Goal: Task Accomplishment & Management: Manage account settings

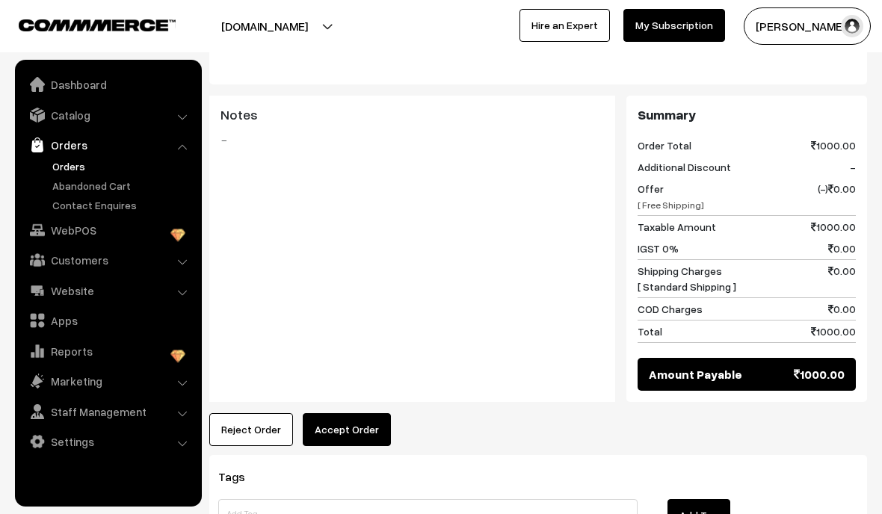
scroll to position [834, 0]
click at [327, 412] on button "Accept Order" at bounding box center [347, 428] width 88 height 33
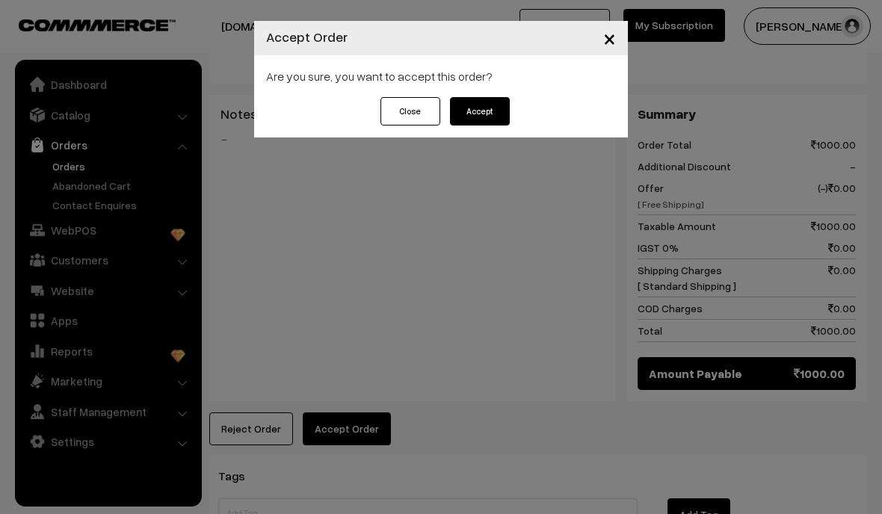
click at [499, 111] on button "Accept" at bounding box center [480, 111] width 60 height 28
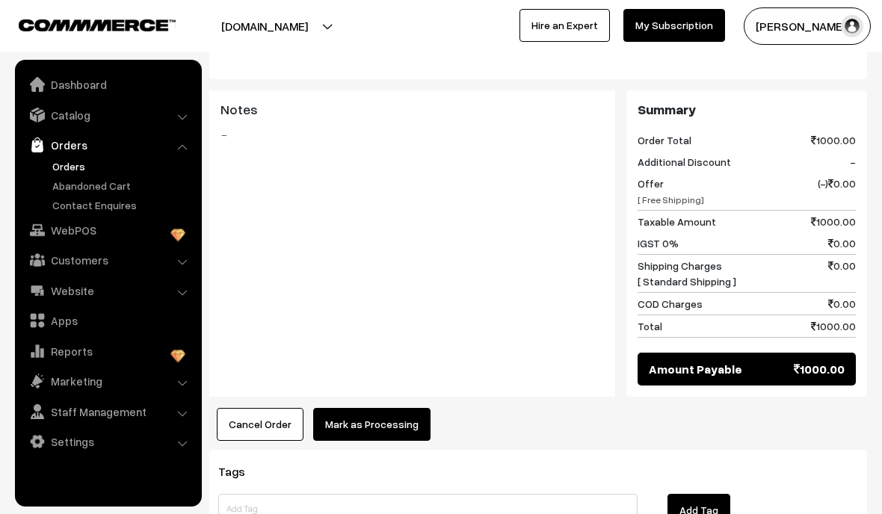
scroll to position [896, 0]
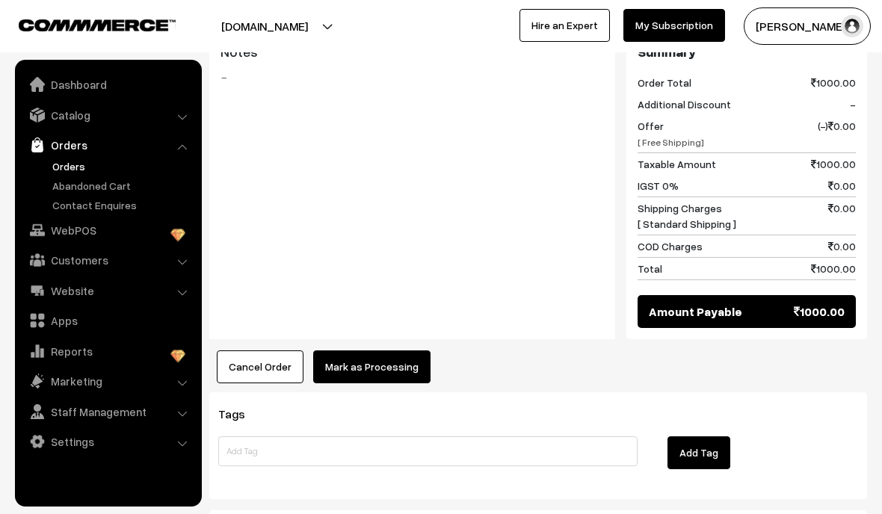
click at [368, 359] on button "Mark as Processing" at bounding box center [371, 366] width 117 height 33
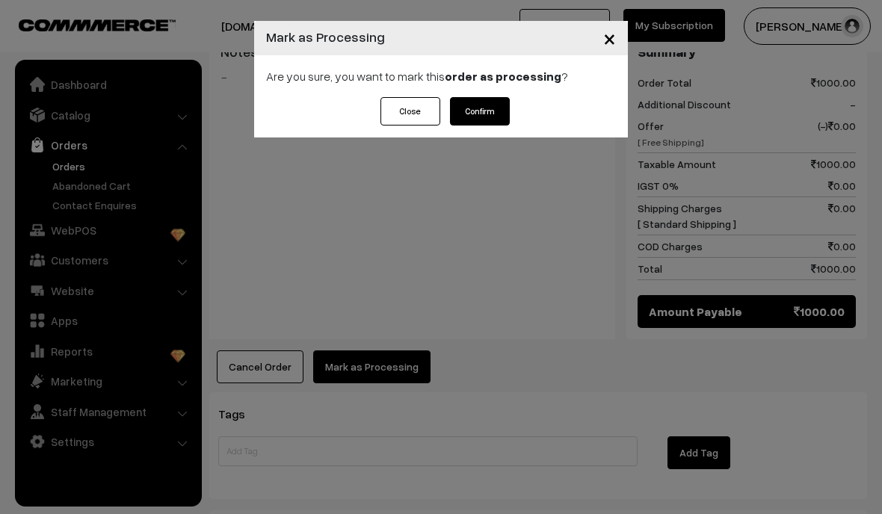
click at [485, 123] on button "Confirm" at bounding box center [480, 111] width 60 height 28
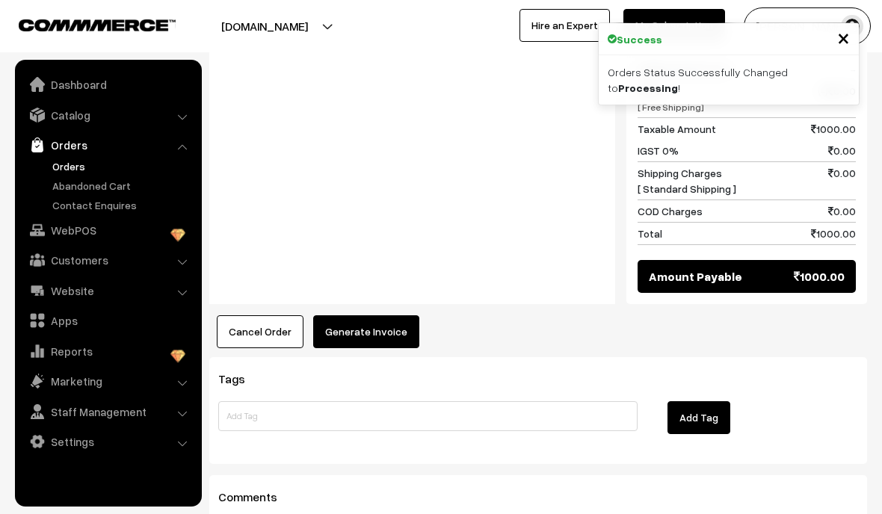
scroll to position [957, 0]
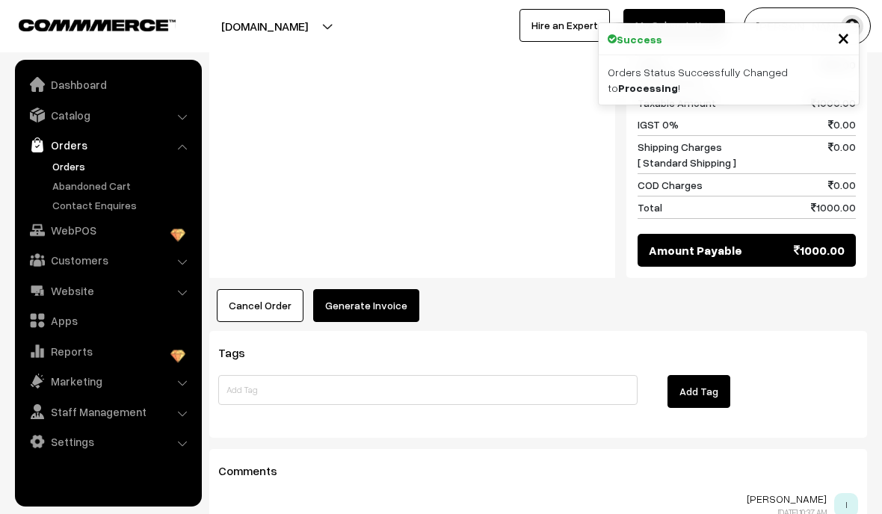
click at [343, 289] on button "Generate Invoice" at bounding box center [366, 305] width 106 height 33
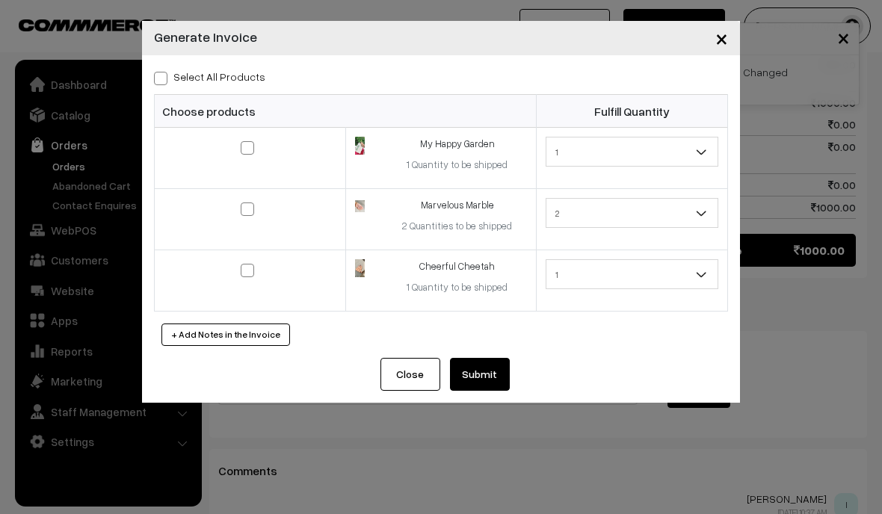
click at [164, 72] on span at bounding box center [160, 78] width 13 height 13
click at [164, 72] on input "Select All Products" at bounding box center [159, 76] width 10 height 10
checkbox input "true"
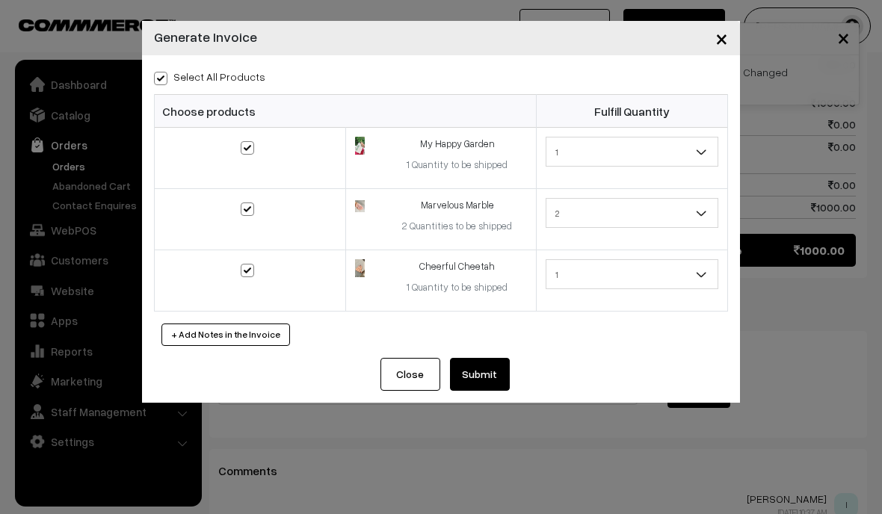
checkbox input "true"
click at [494, 372] on button "Submit" at bounding box center [480, 374] width 60 height 33
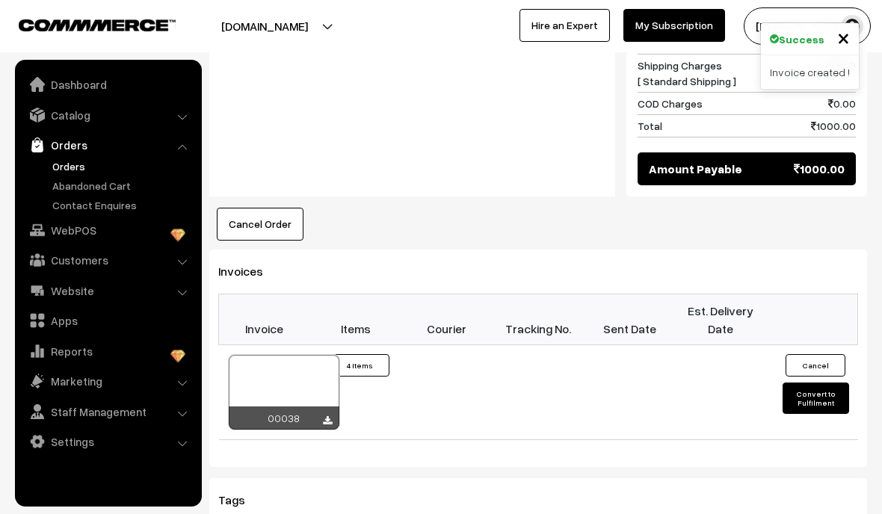
scroll to position [1039, 0]
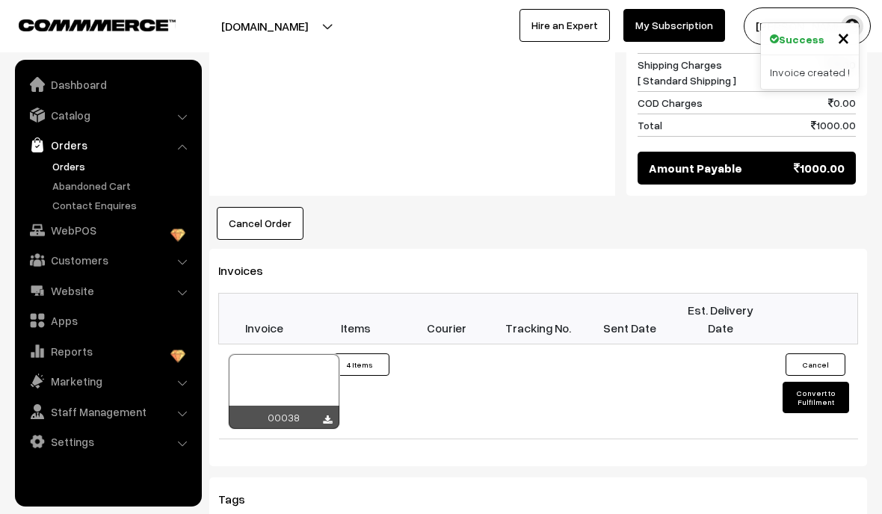
click at [281, 354] on div at bounding box center [284, 391] width 111 height 75
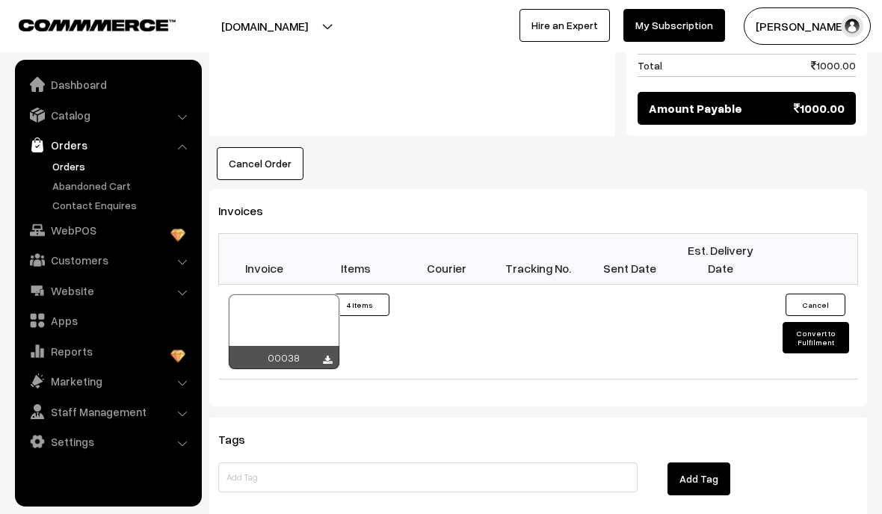
click at [825, 327] on button "Convert to Fulfilment" at bounding box center [815, 337] width 66 height 31
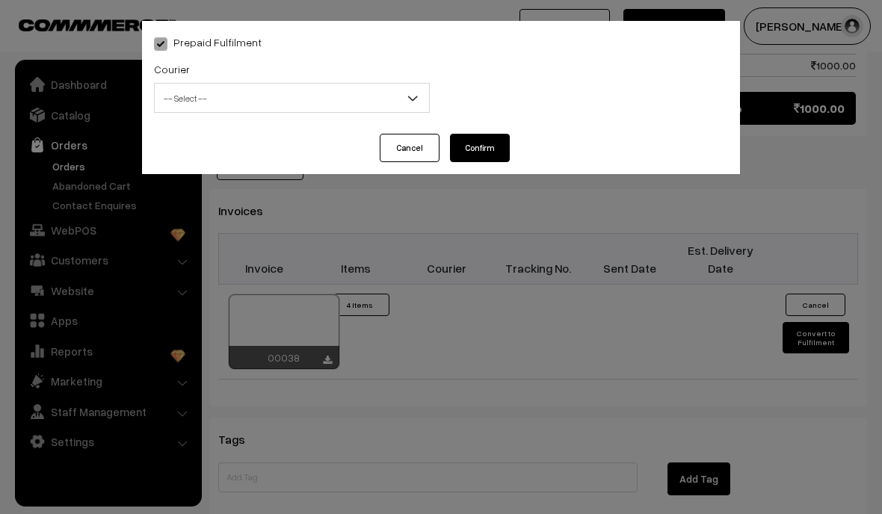
select select "1"
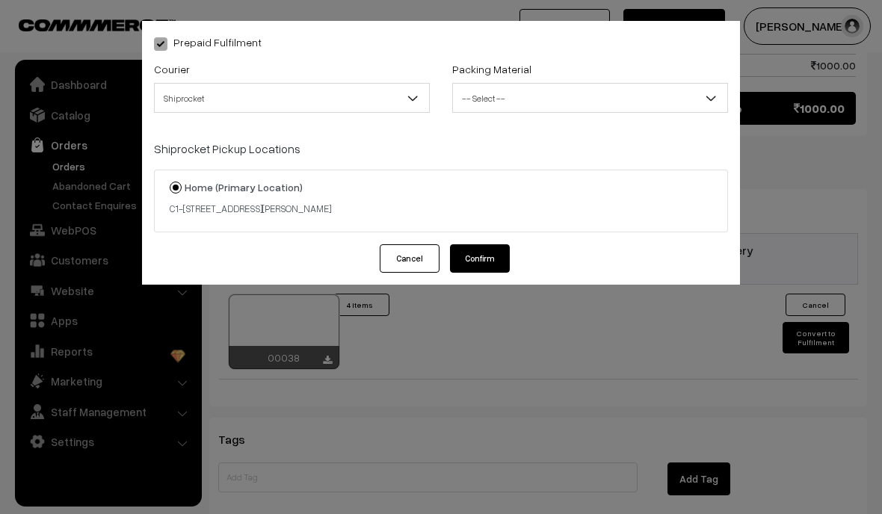
click at [175, 95] on span "Shiprocket" at bounding box center [292, 98] width 274 height 26
click at [688, 98] on span "-- Select --" at bounding box center [590, 98] width 274 height 26
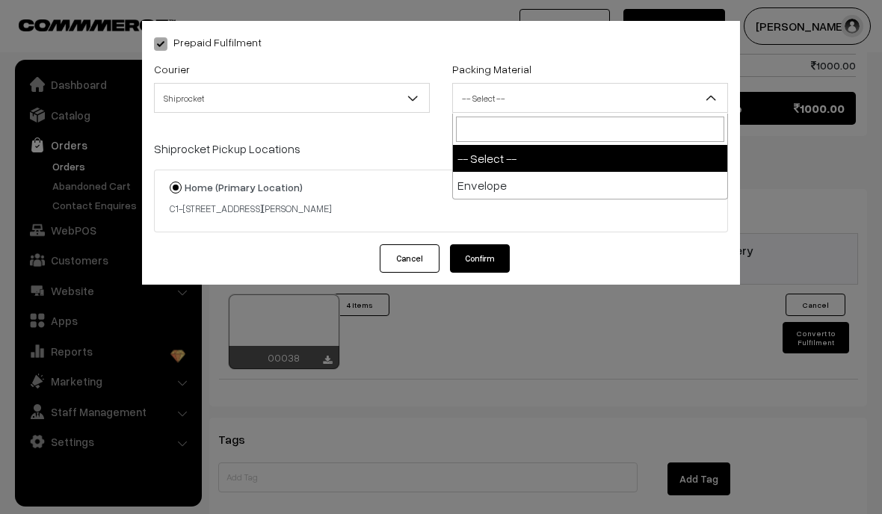
select select "1"
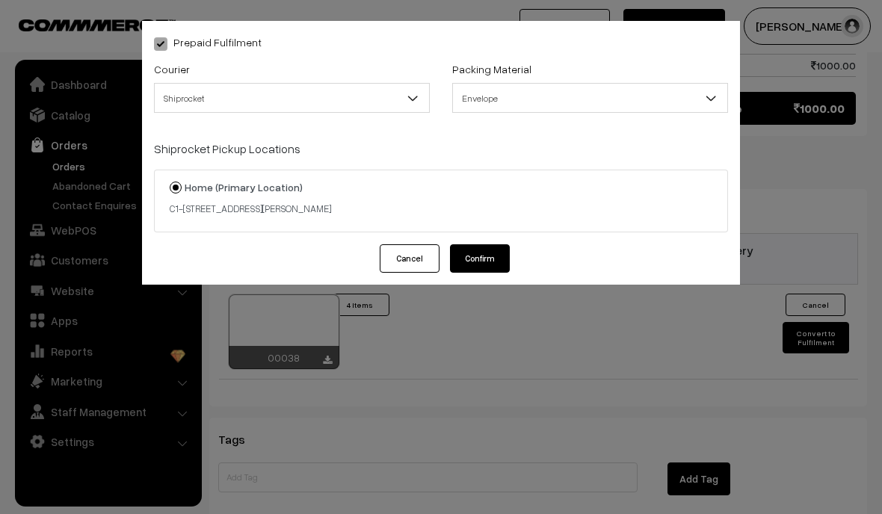
click at [490, 262] on button "Confirm" at bounding box center [480, 258] width 60 height 28
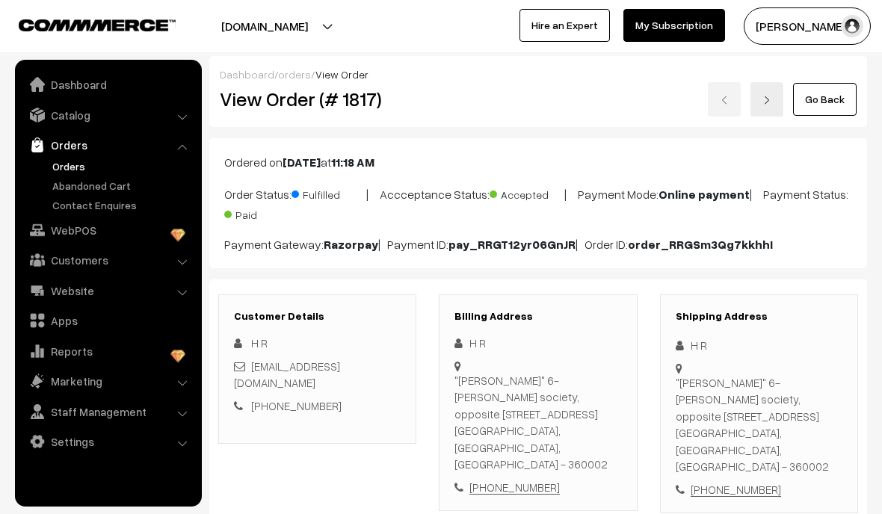
click at [184, 121] on link "Catalog" at bounding box center [108, 115] width 178 height 27
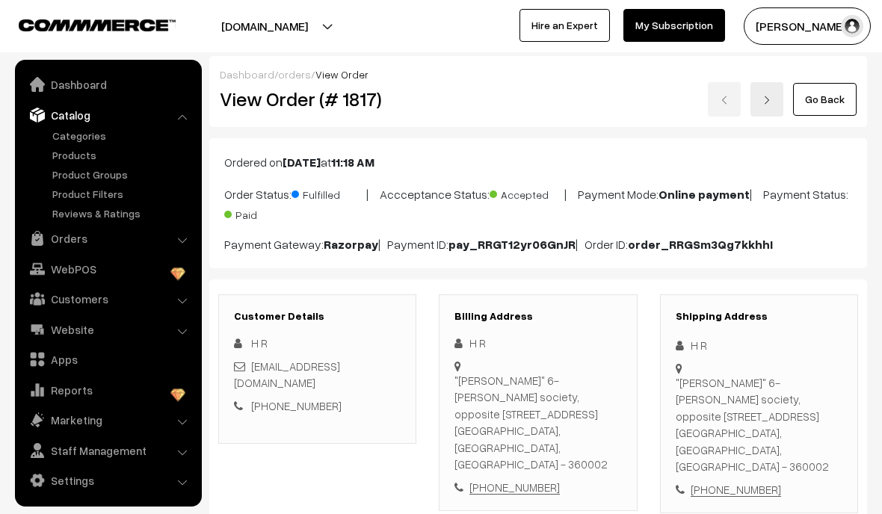
click at [90, 138] on link "Categories" at bounding box center [123, 136] width 148 height 16
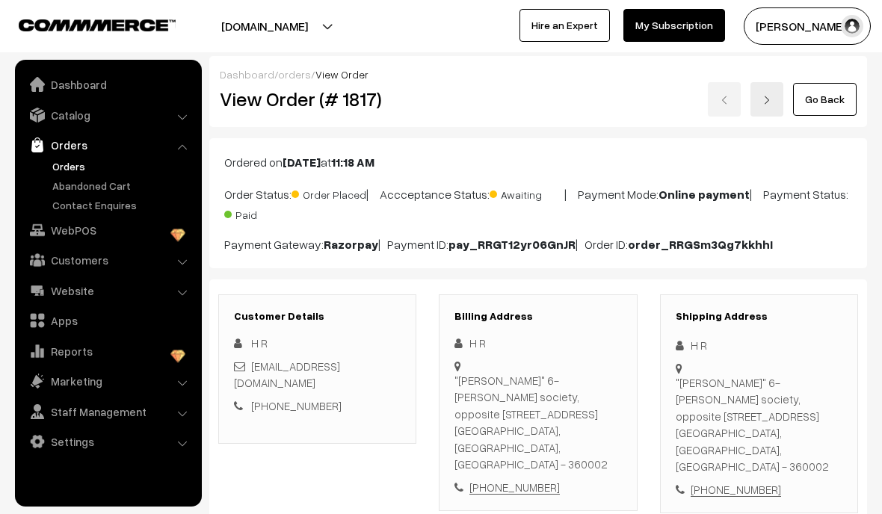
scroll to position [158, 0]
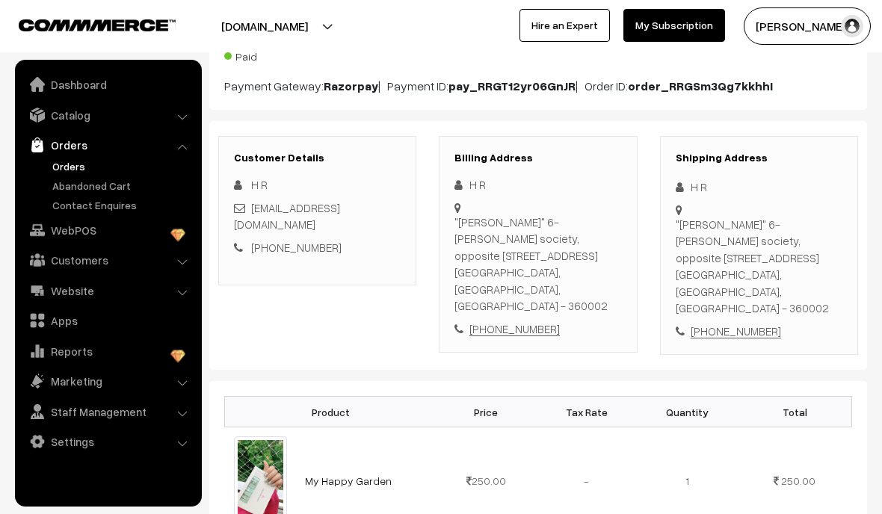
click at [175, 111] on link "Catalog" at bounding box center [108, 115] width 178 height 27
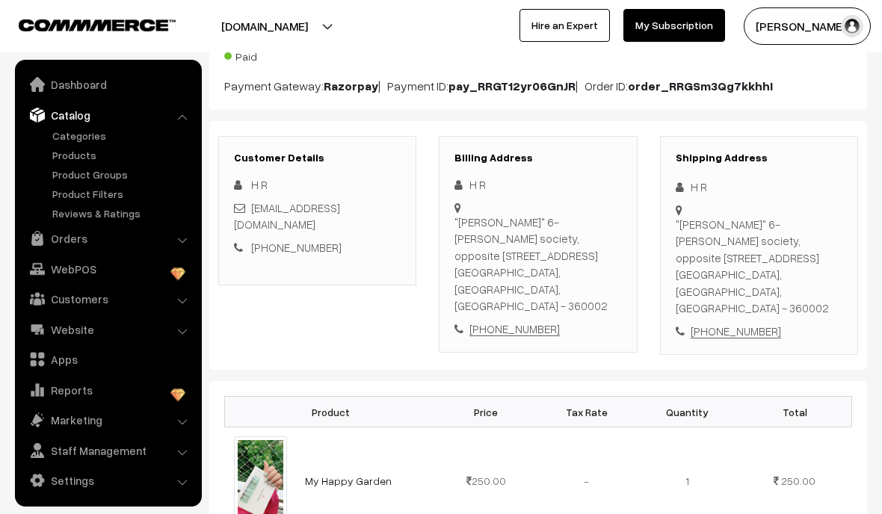
click at [75, 150] on link "Products" at bounding box center [123, 155] width 148 height 16
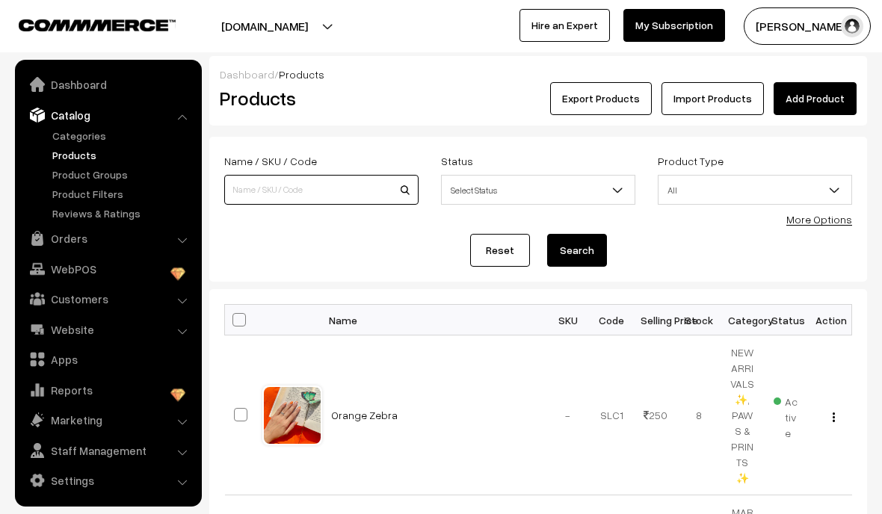
click at [266, 185] on input at bounding box center [321, 190] width 194 height 30
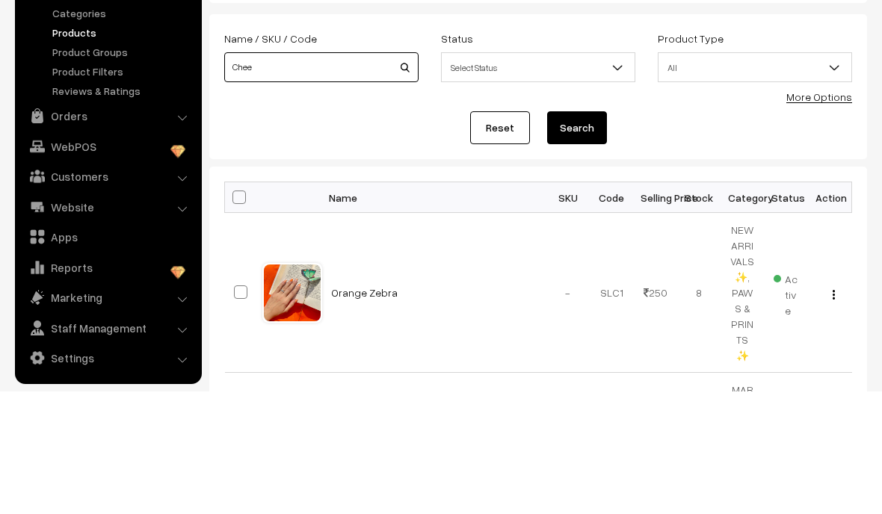
type input "Chee"
click at [594, 234] on button "Search" at bounding box center [577, 250] width 60 height 33
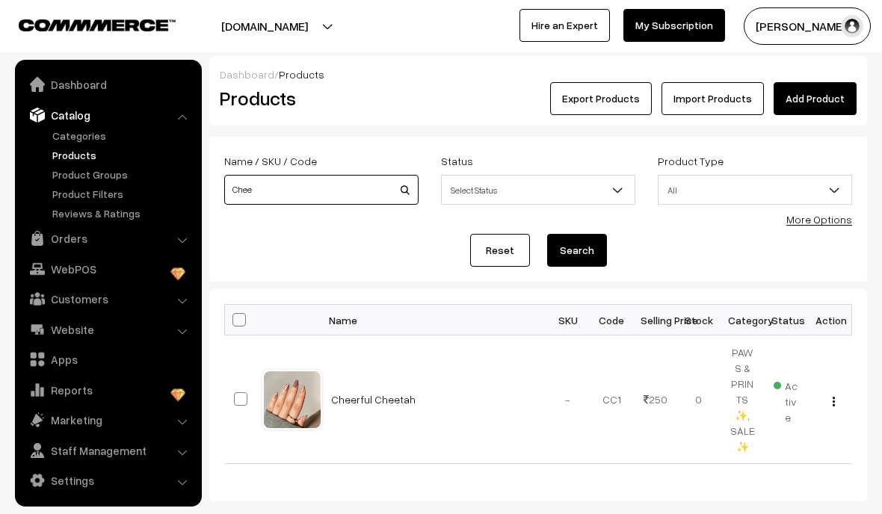
click at [271, 197] on input "Chee" at bounding box center [321, 190] width 194 height 30
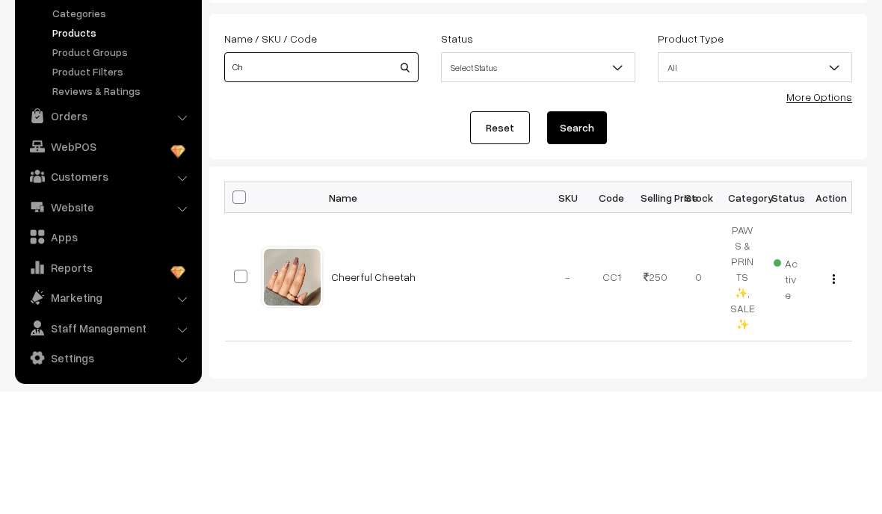
type input "C"
type input "Mar"
click at [589, 234] on button "Search" at bounding box center [577, 250] width 60 height 33
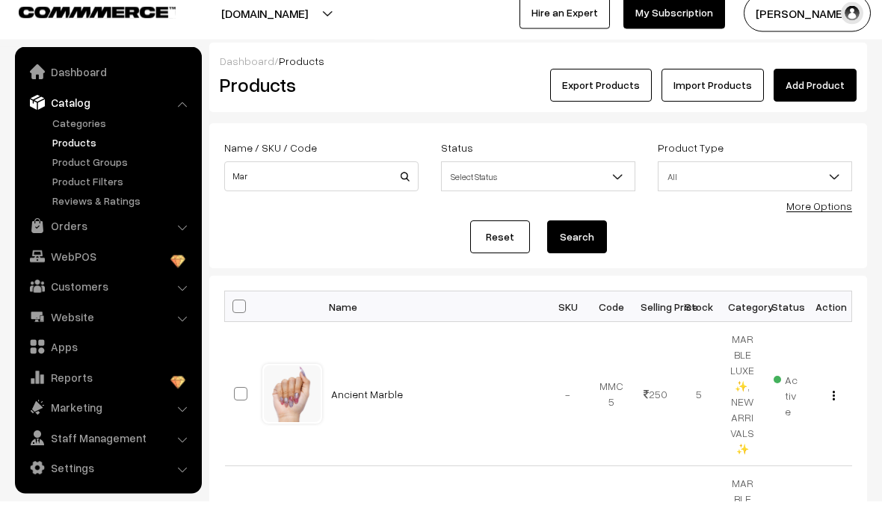
click at [180, 407] on link "Marketing" at bounding box center [108, 420] width 178 height 27
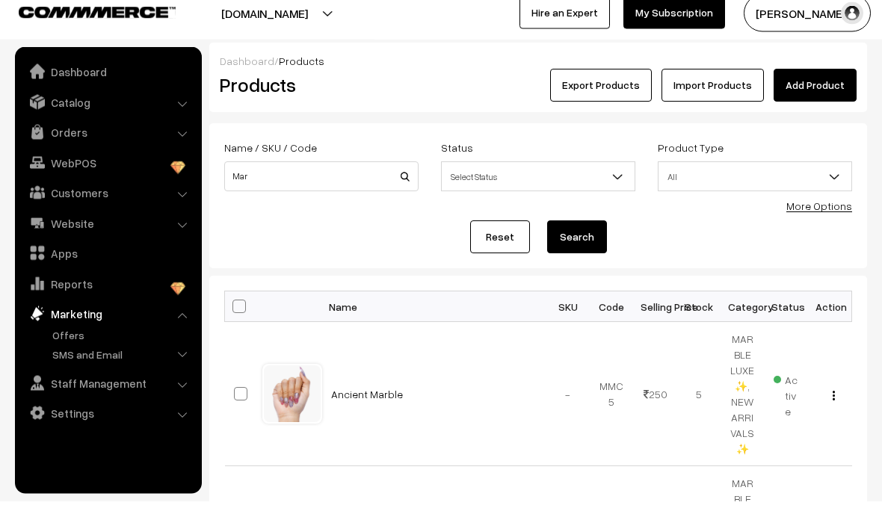
click at [71, 340] on link "Offers" at bounding box center [123, 348] width 148 height 16
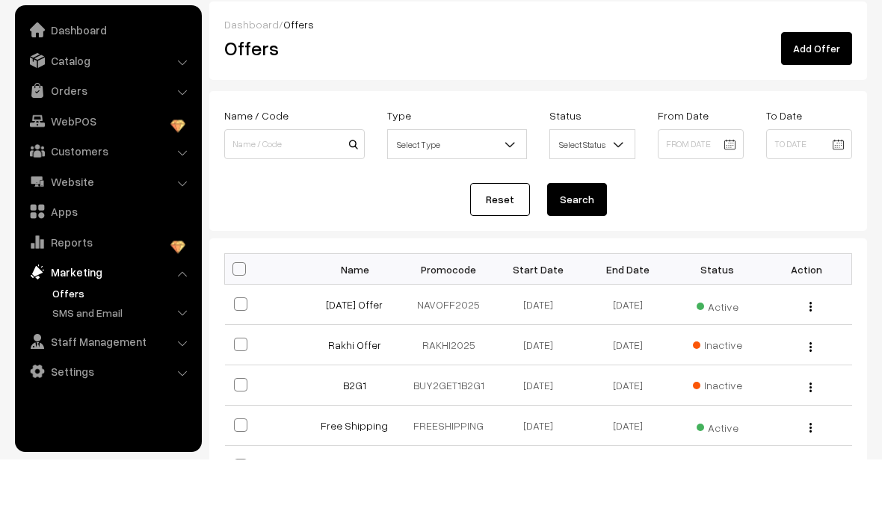
click at [358, 353] on link "Navratri Offer" at bounding box center [354, 359] width 57 height 13
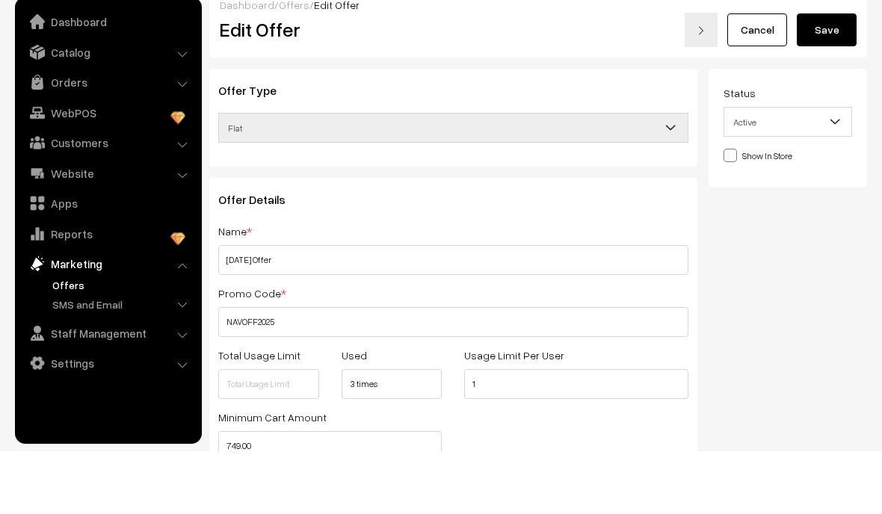
scroll to position [14, 0]
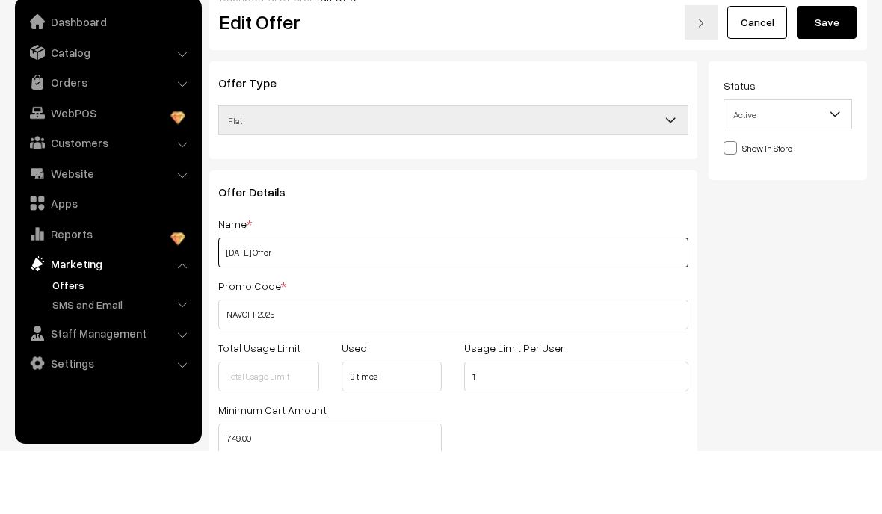
click at [581, 300] on input "Navratri Offer" at bounding box center [453, 315] width 470 height 30
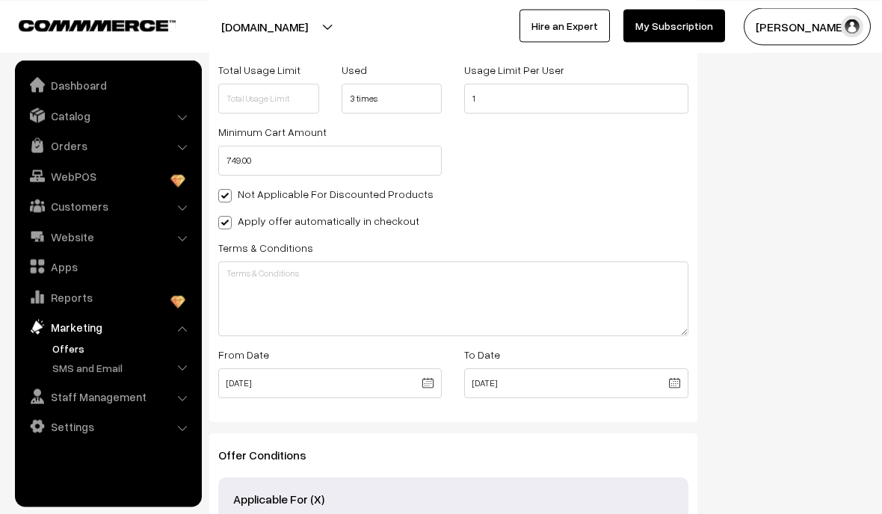
scroll to position [0, 0]
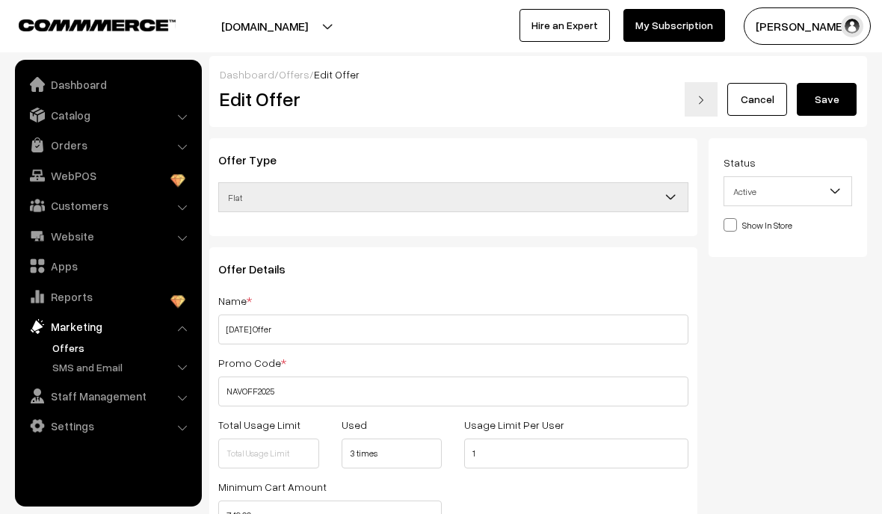
click at [298, 77] on link "Offers" at bounding box center [294, 74] width 31 height 13
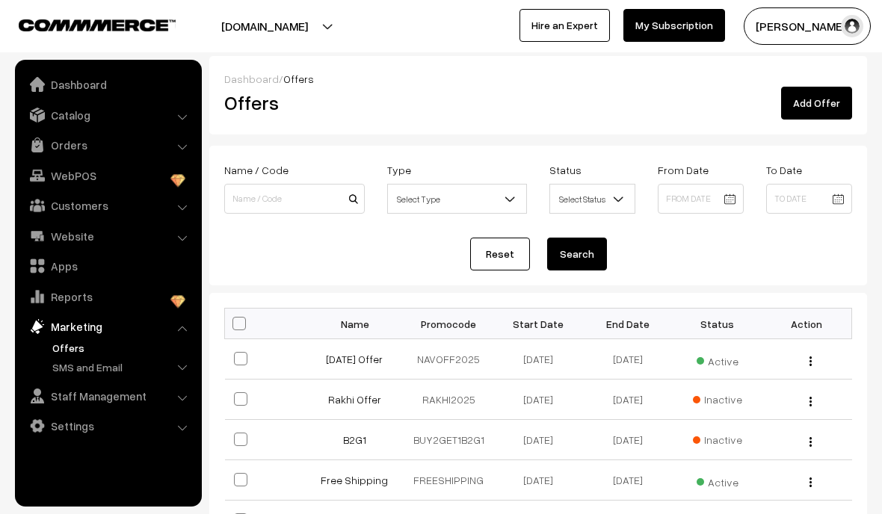
click at [821, 104] on link "Add Offer" at bounding box center [816, 103] width 71 height 33
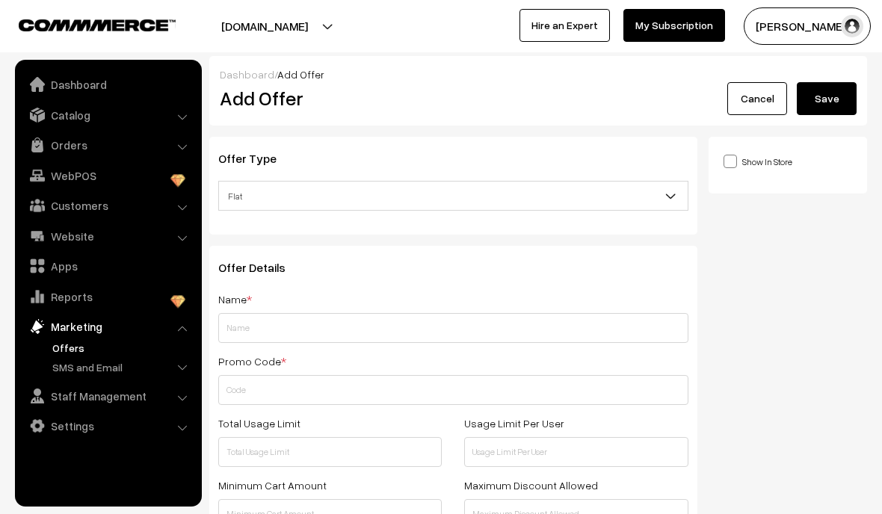
click at [674, 182] on span at bounding box center [677, 200] width 15 height 37
click at [399, 199] on span "Free Shipping" at bounding box center [453, 196] width 469 height 26
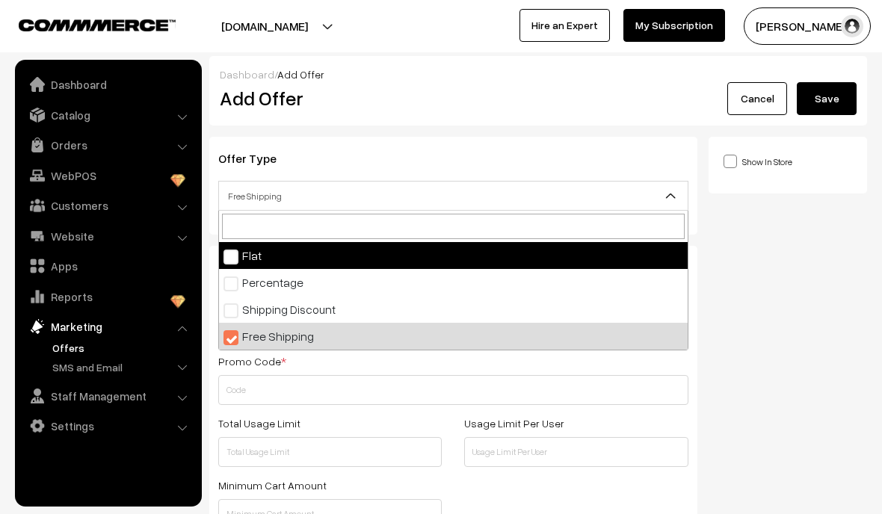
select select "1"
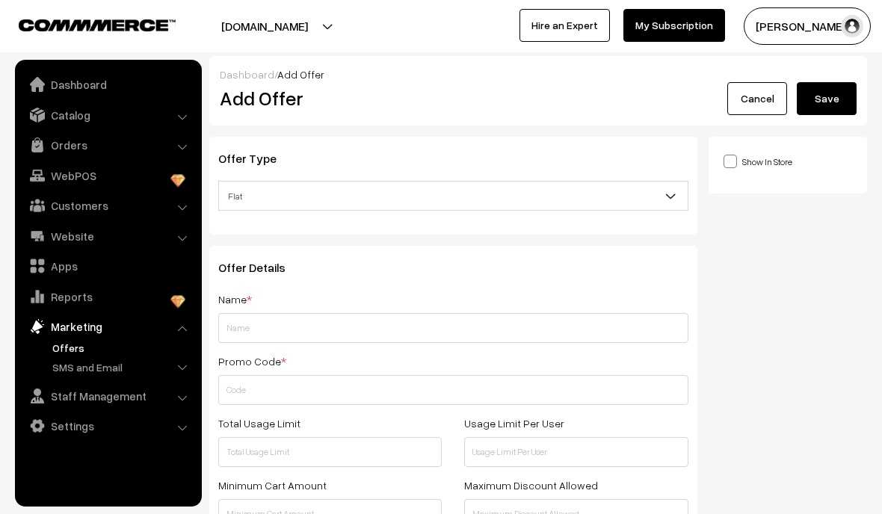
click at [335, 202] on span "Flat" at bounding box center [453, 196] width 469 height 26
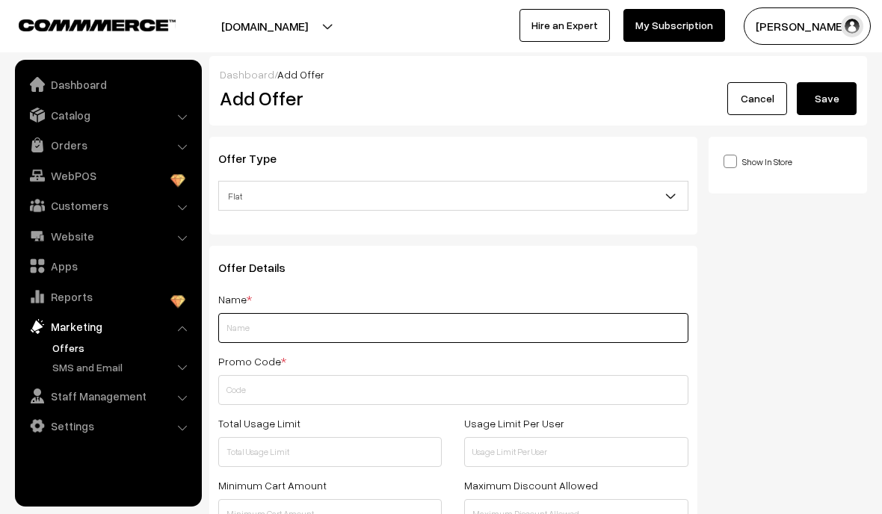
click at [258, 330] on input "text" at bounding box center [453, 328] width 470 height 30
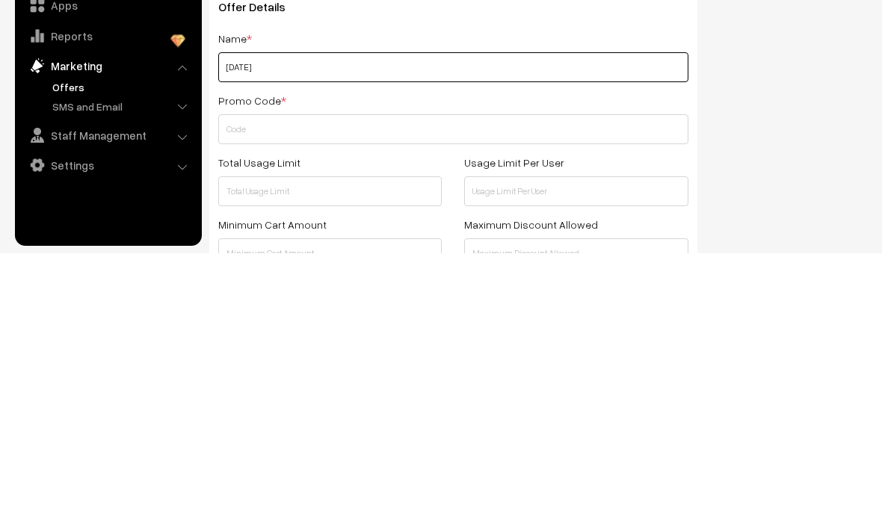
type input "Diwali 2025"
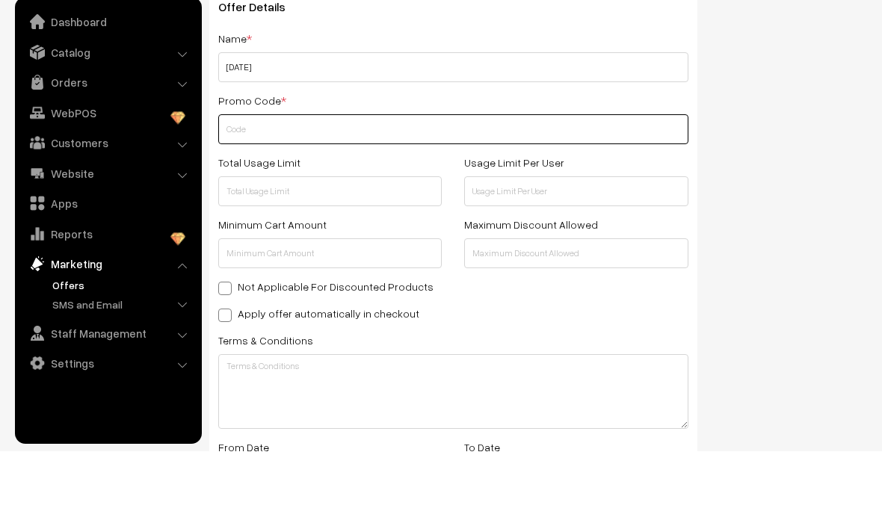
click at [625, 177] on input "text" at bounding box center [453, 192] width 470 height 30
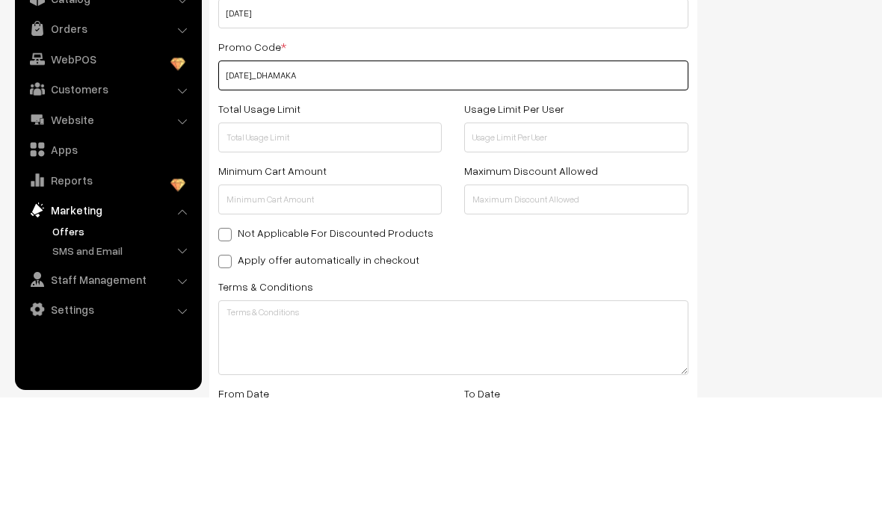
type input "DIWALI_DHAMAKA"
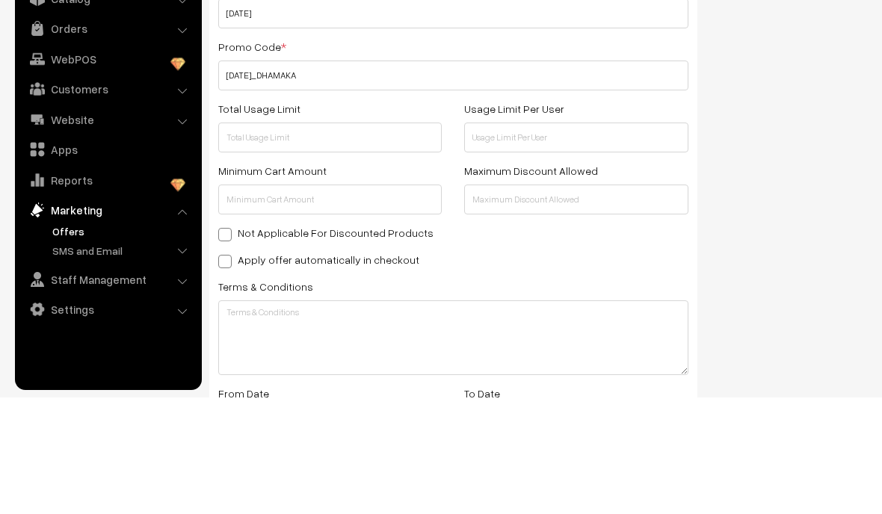
click at [755, 87] on div "Show In Store Publish Date" at bounding box center [793, 378] width 170 height 879
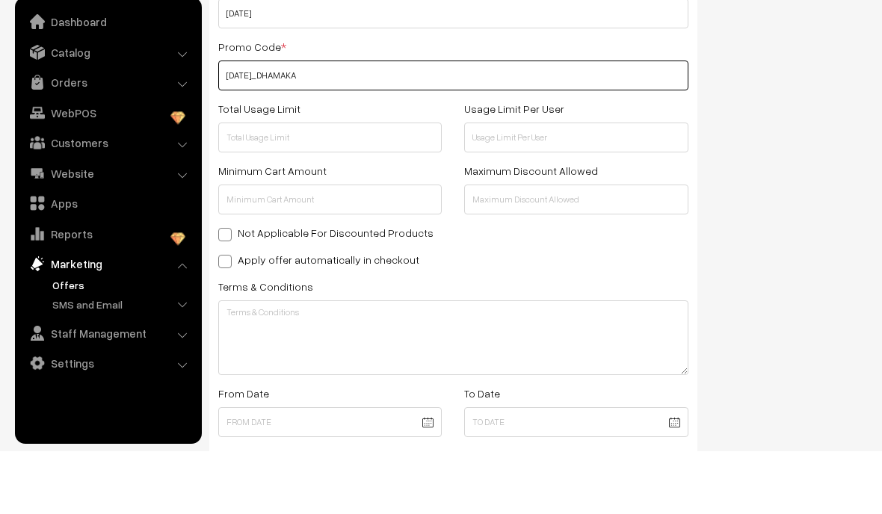
click at [374, 123] on input "DIWALI_DHAMAKA" at bounding box center [453, 138] width 470 height 30
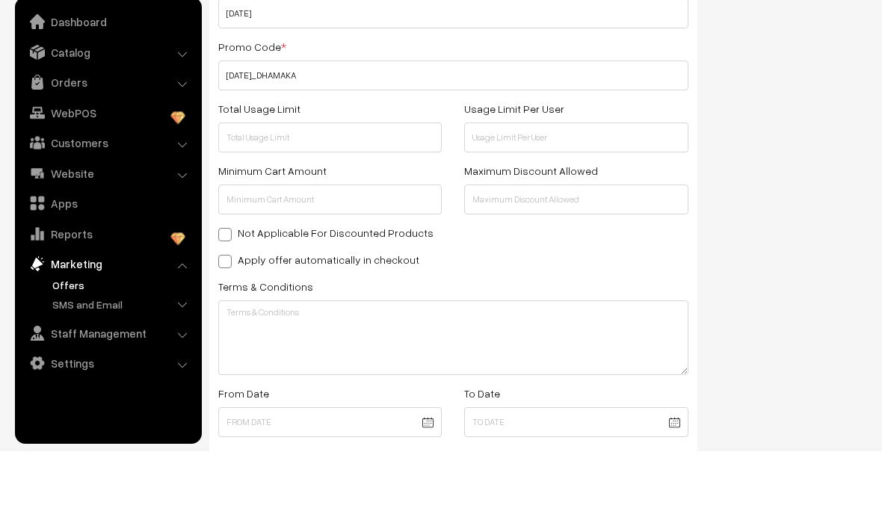
click at [794, 114] on div "Show In Store Publish Date" at bounding box center [793, 324] width 170 height 879
click at [218, 290] on input "Not Applicable For Discounted Products" at bounding box center [223, 295] width 10 height 10
checkbox input "true"
click at [222, 318] on span at bounding box center [224, 324] width 13 height 13
click at [222, 317] on input "Apply offer automatically in checkout" at bounding box center [223, 322] width 10 height 10
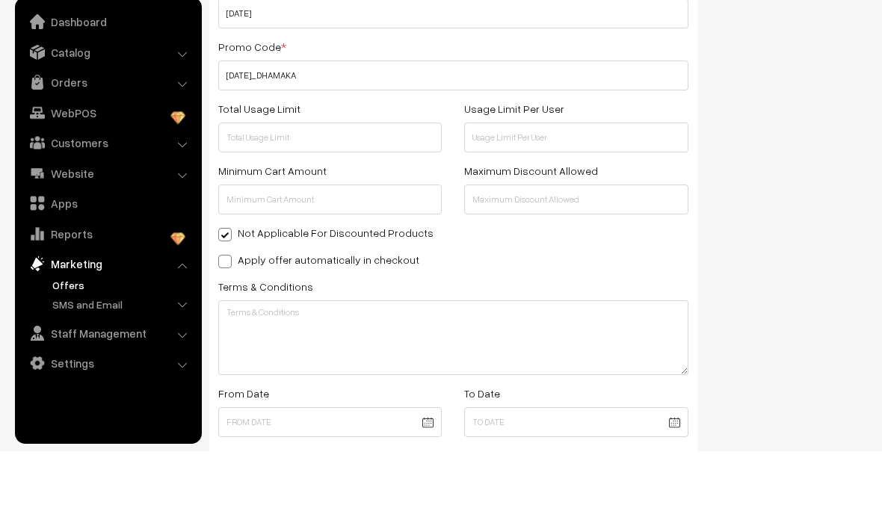
checkbox input "true"
click at [522, 185] on input "text" at bounding box center [575, 200] width 223 height 30
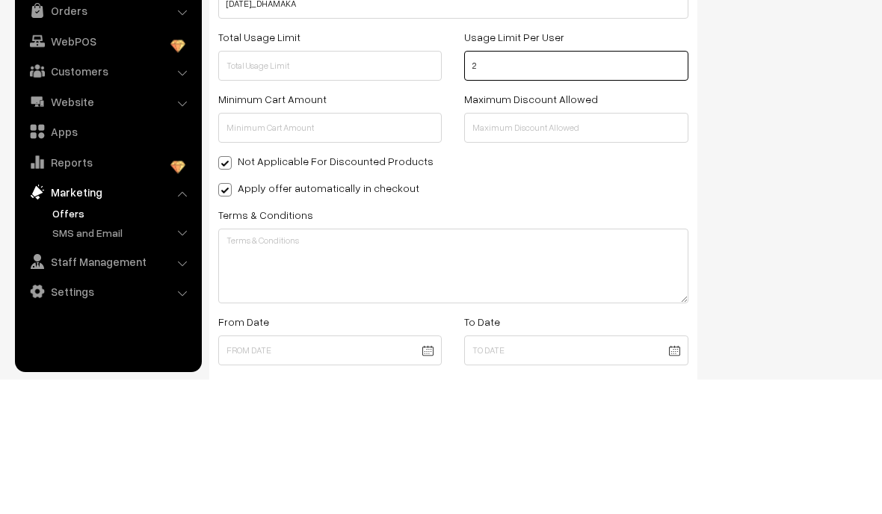
type input "2"
click at [794, 63] on div "Show In Store Publish Date" at bounding box center [793, 324] width 170 height 879
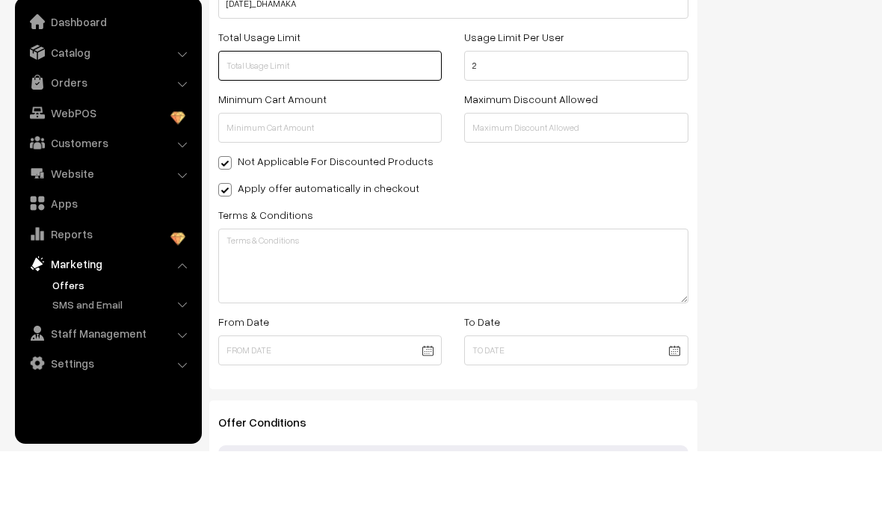
click at [412, 114] on input "text" at bounding box center [329, 129] width 223 height 30
type input "20"
click at [763, 94] on div "Show In Store Publish Date" at bounding box center [793, 252] width 170 height 879
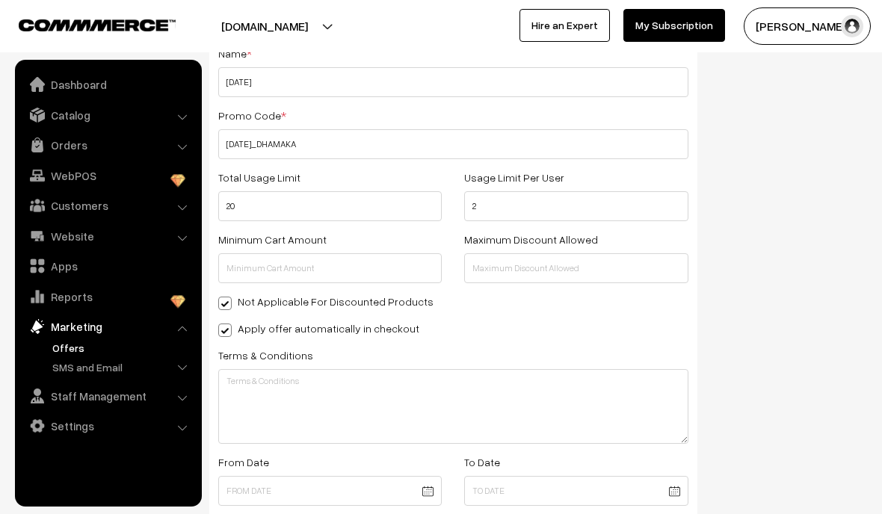
scroll to position [244, 0]
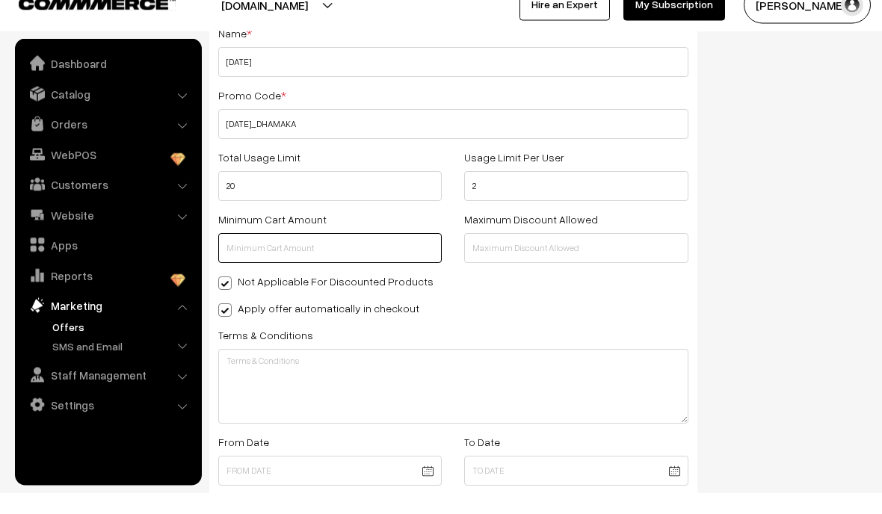
click at [415, 255] on input "text" at bounding box center [329, 270] width 223 height 30
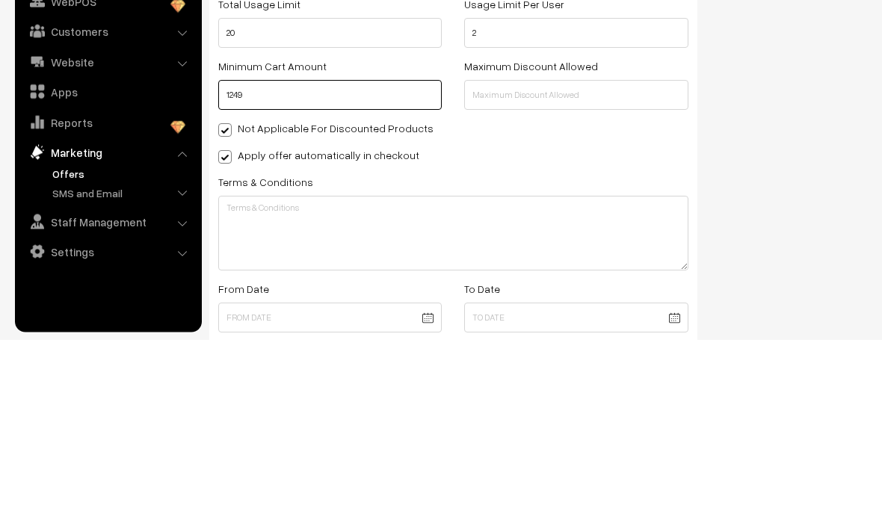
type input "1249"
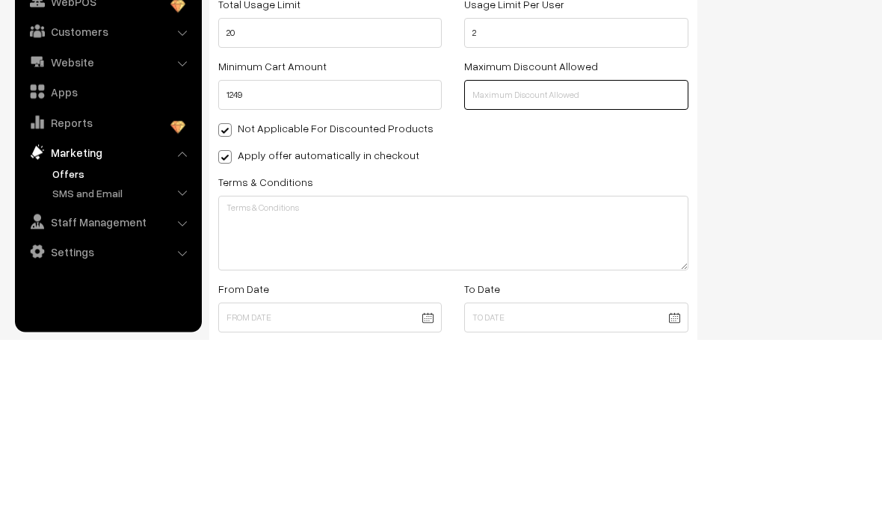
click at [661, 255] on input "text" at bounding box center [575, 270] width 223 height 30
type input "1500"
click at [839, 121] on div "Show In Store Publish Date" at bounding box center [793, 331] width 170 height 879
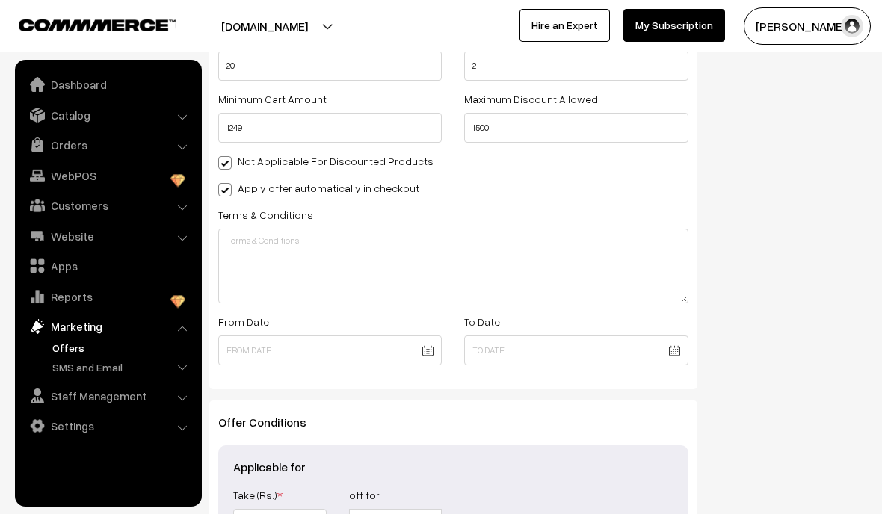
scroll to position [386, 0]
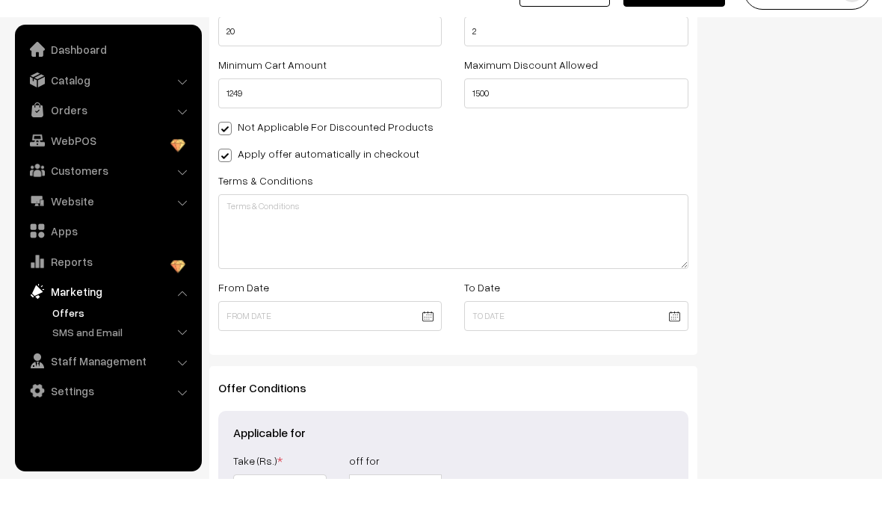
click at [420, 315] on body "Thank you for showing interest. Our team will call you shortly. Close colormefa…" at bounding box center [441, 164] width 882 height 1101
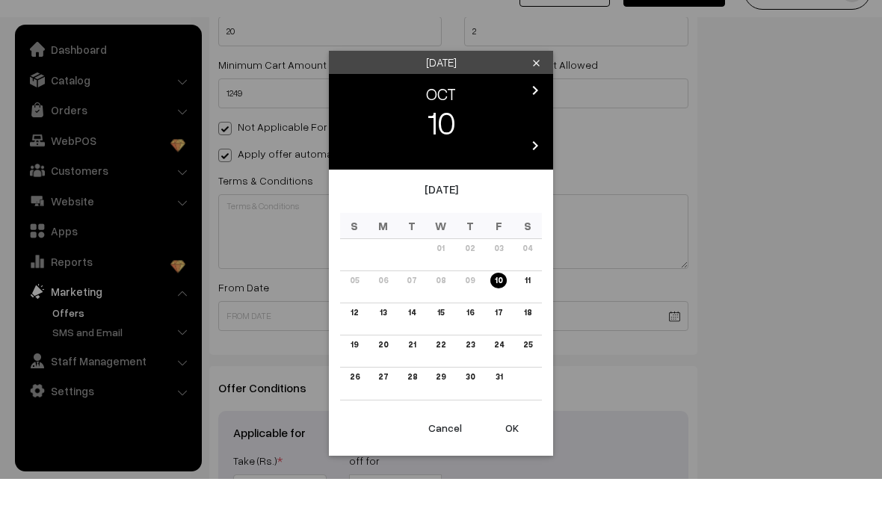
click at [513, 447] on button "OK" at bounding box center [512, 463] width 60 height 33
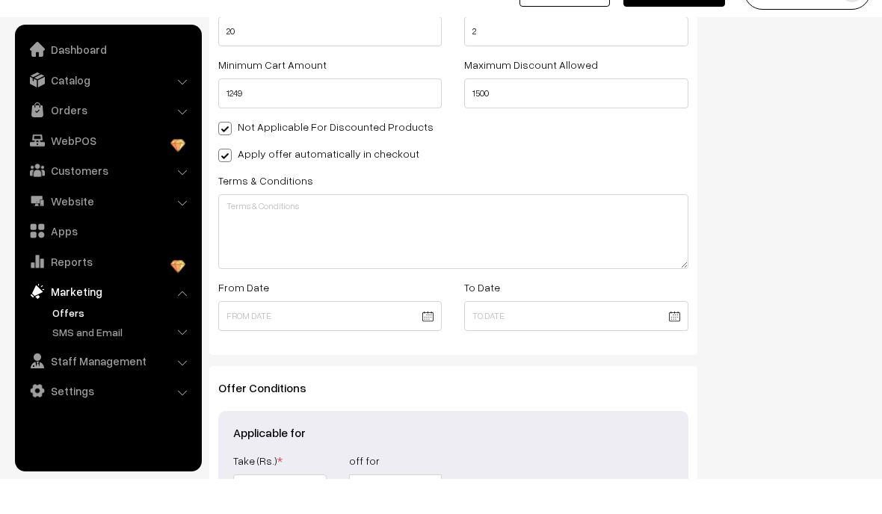
type input "10-10-2025"
click at [679, 327] on body "Thank you for showing interest. Our team will call you shortly. Close colormefa…" at bounding box center [441, 164] width 882 height 1101
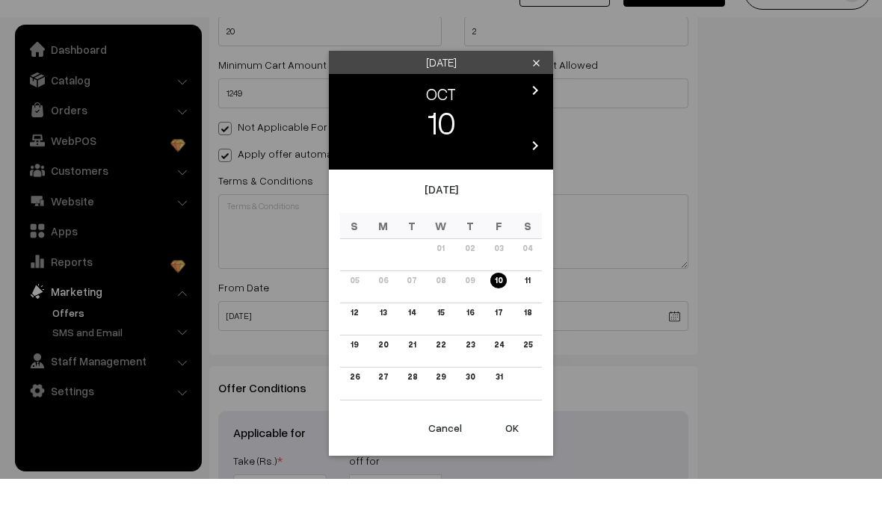
click at [352, 404] on link "26" at bounding box center [354, 412] width 19 height 16
click at [515, 447] on button "OK" at bounding box center [512, 463] width 60 height 33
type input "26-10-2025"
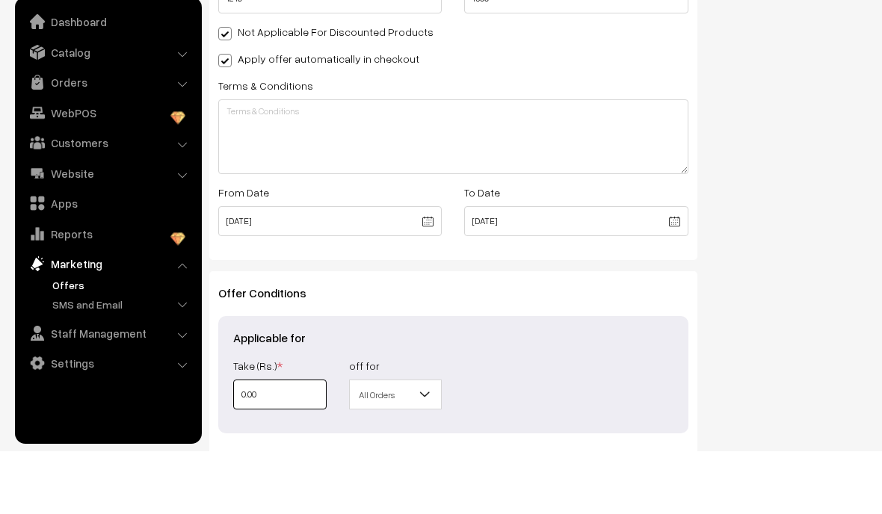
click at [298, 442] on input "0.00" at bounding box center [279, 457] width 93 height 30
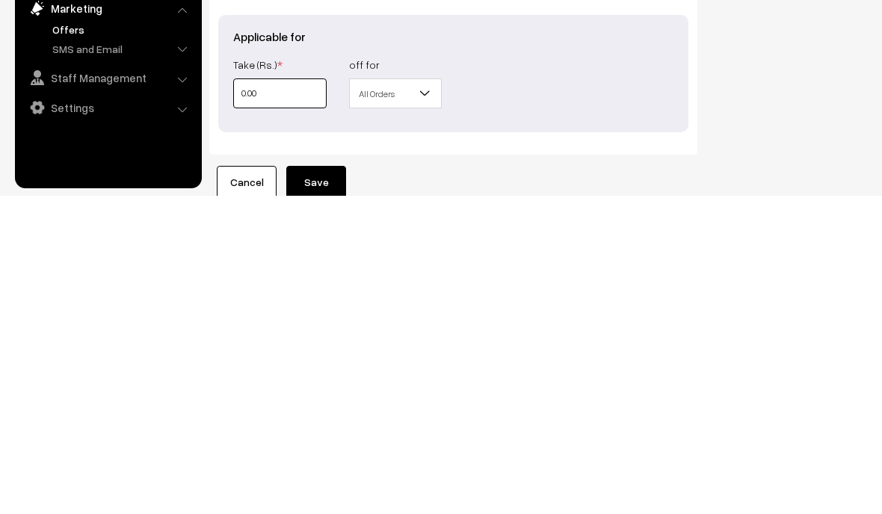
type input "0.0"
type input "0."
type input "0"
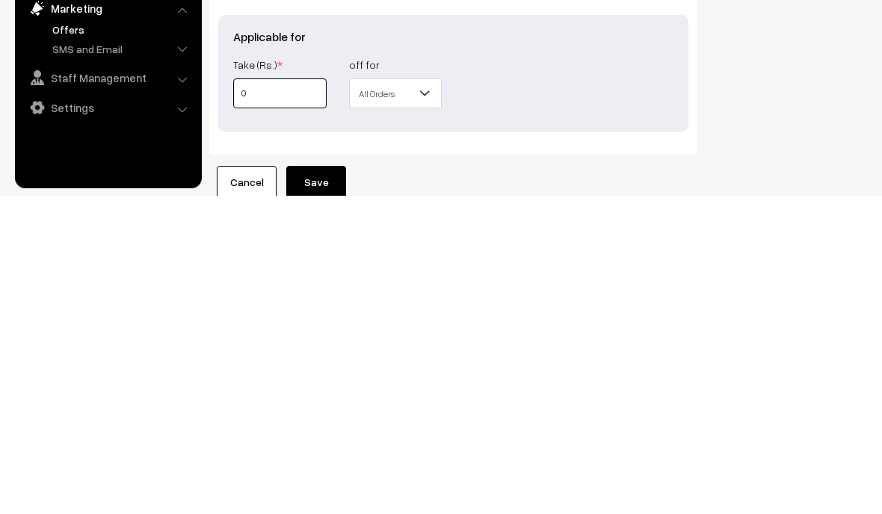
type input "0"
type input "5"
type input "50"
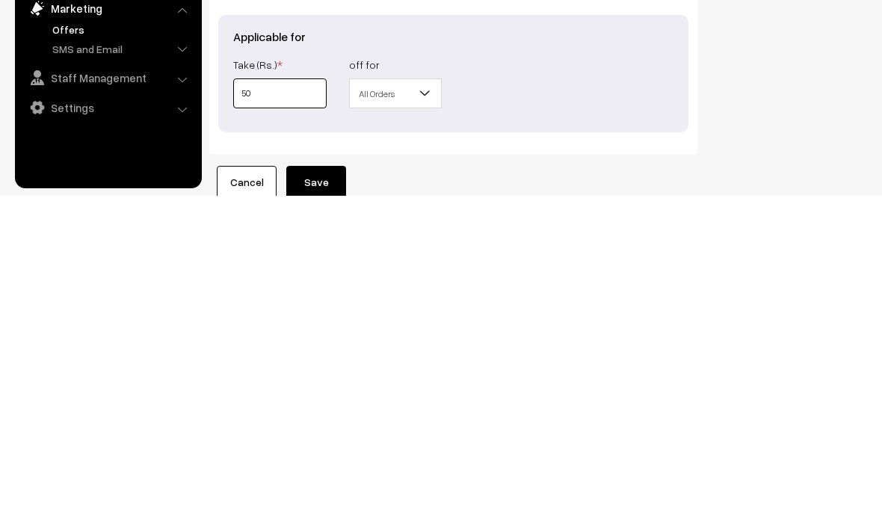
type input "500"
click at [847, 141] on div "Show In Store Publish Date" at bounding box center [793, 77] width 170 height 879
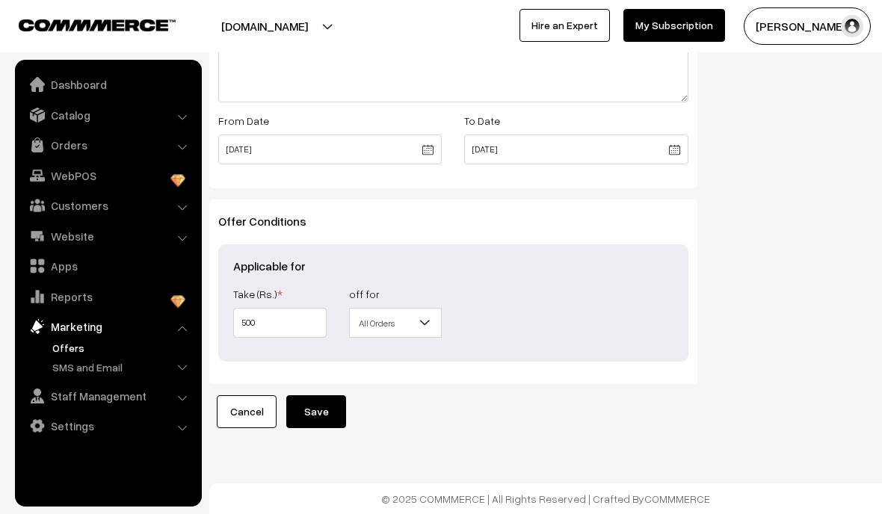
click at [407, 333] on span "All Orders" at bounding box center [396, 323] width 92 height 26
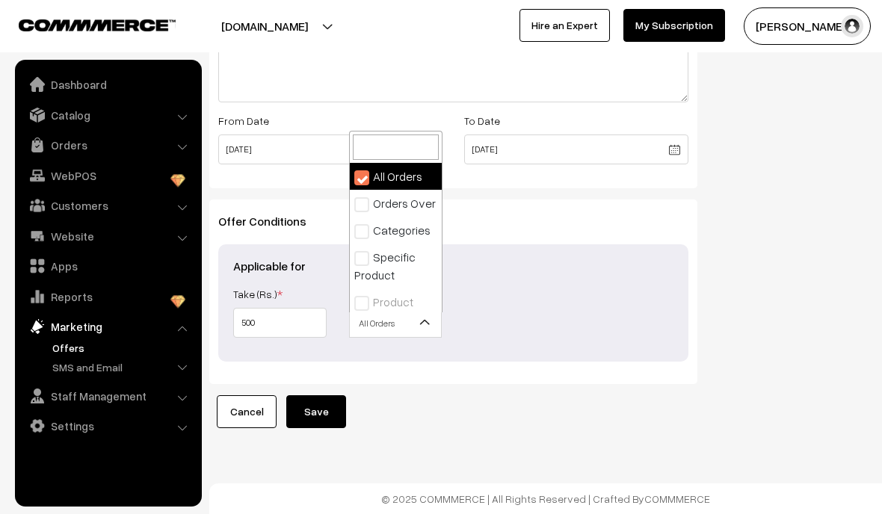
scroll to position [585, 0]
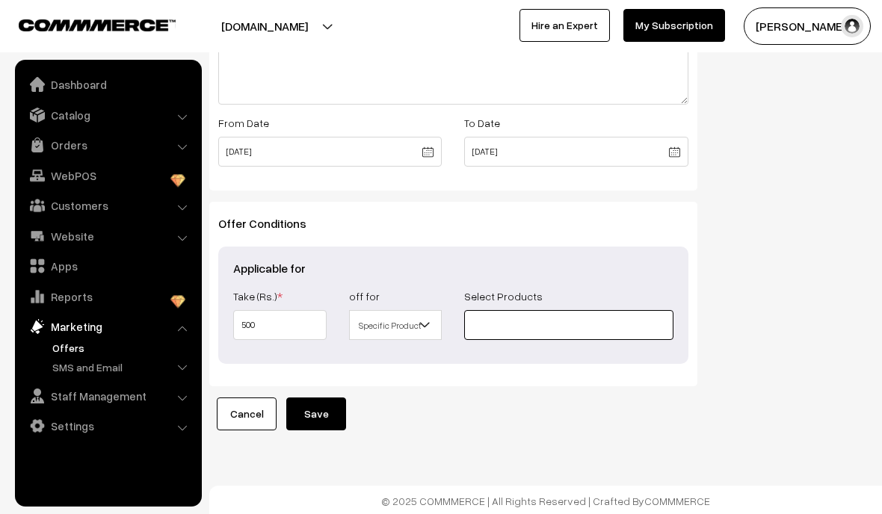
click at [543, 332] on input at bounding box center [568, 325] width 208 height 30
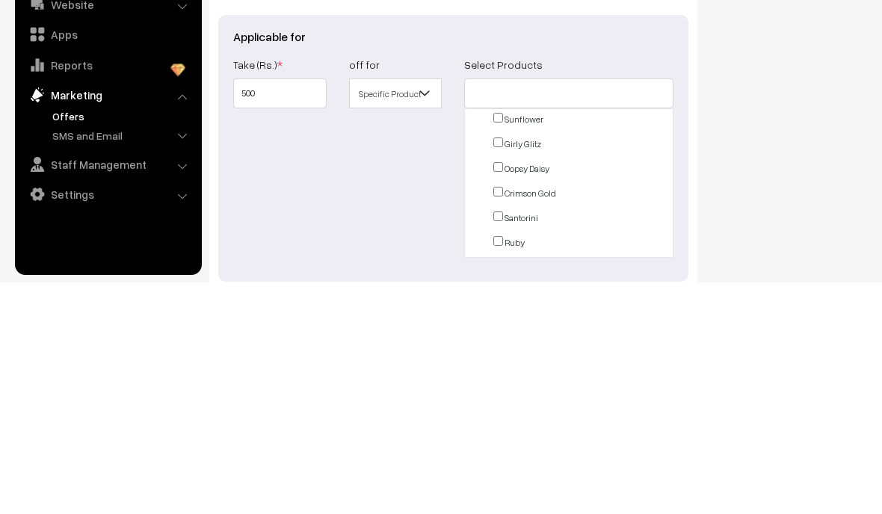
click at [773, 161] on div "Show In Store Publish Date" at bounding box center [793, 66] width 170 height 1028
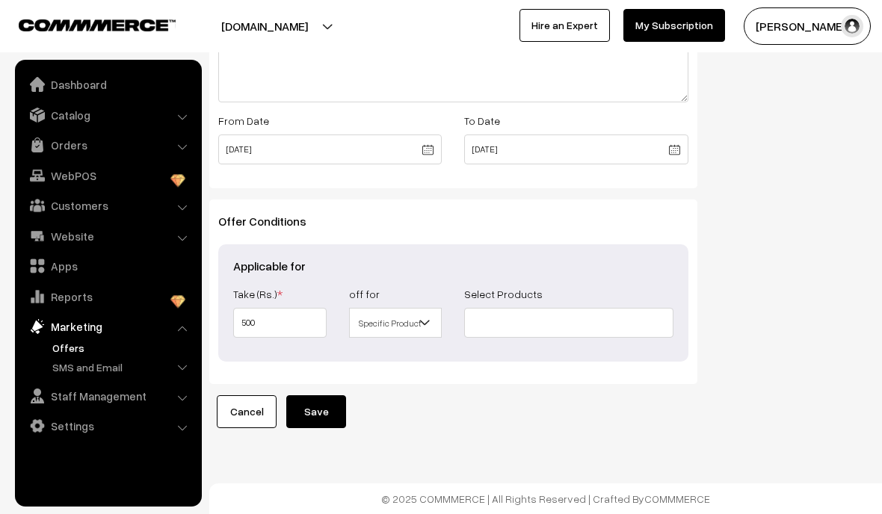
click at [412, 315] on span "Specific Product" at bounding box center [396, 323] width 92 height 26
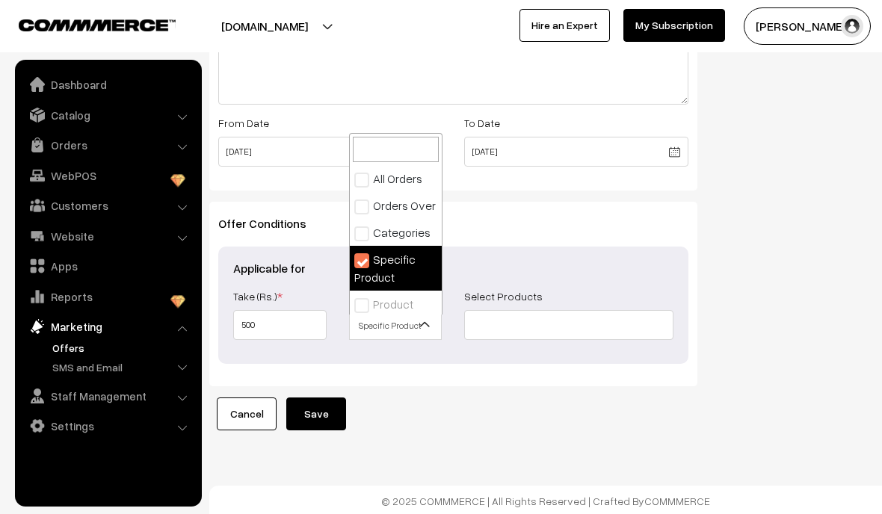
scroll to position [0, 0]
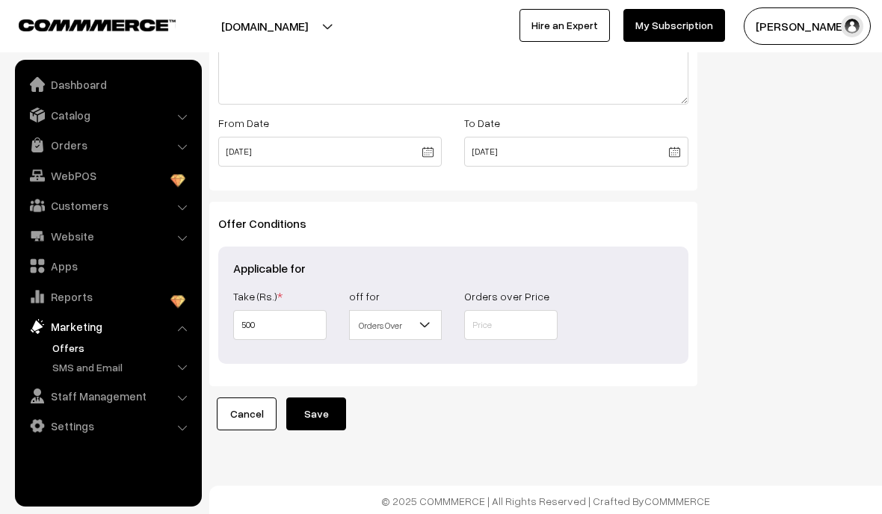
click at [423, 333] on b at bounding box center [424, 325] width 15 height 15
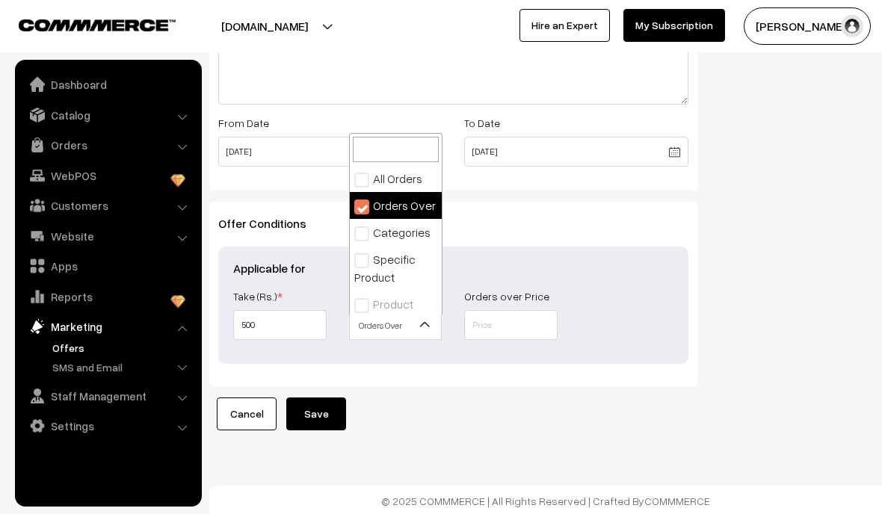
select select "3"
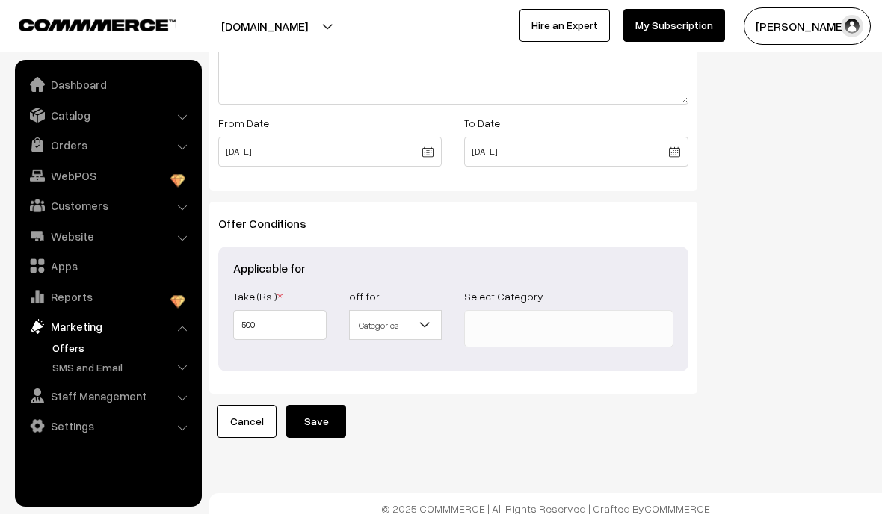
click at [556, 329] on ul at bounding box center [568, 326] width 207 height 30
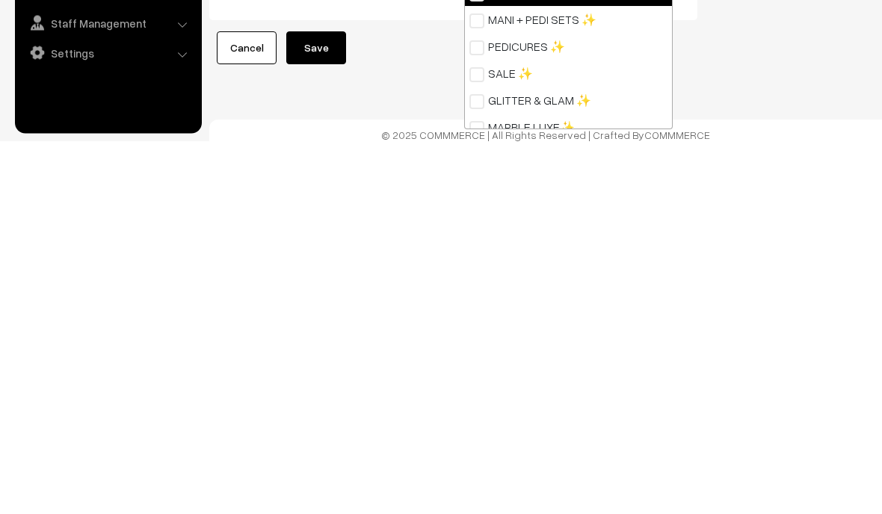
select select "23"
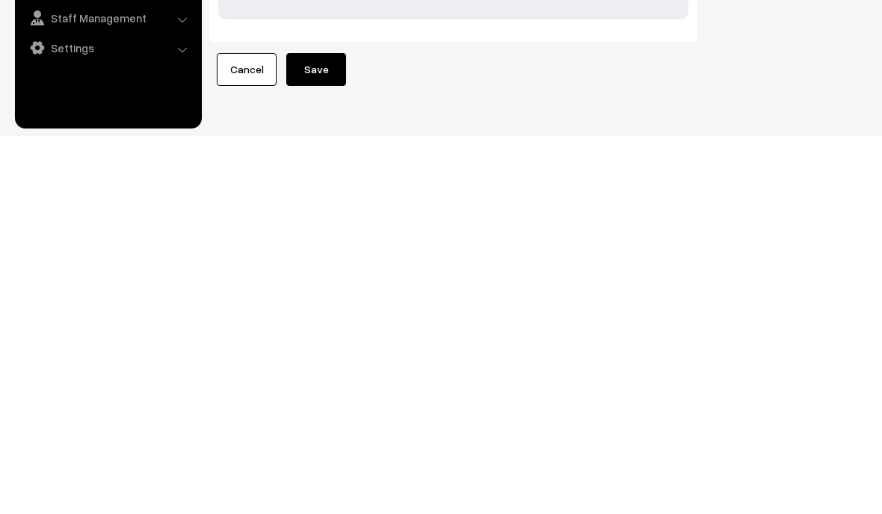
scroll to position [590, 0]
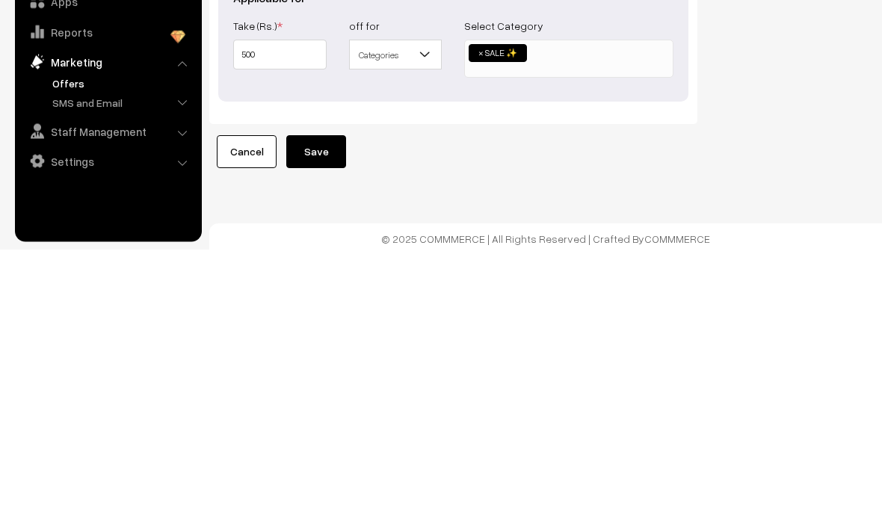
click at [439, 307] on span "Categories" at bounding box center [396, 320] width 92 height 26
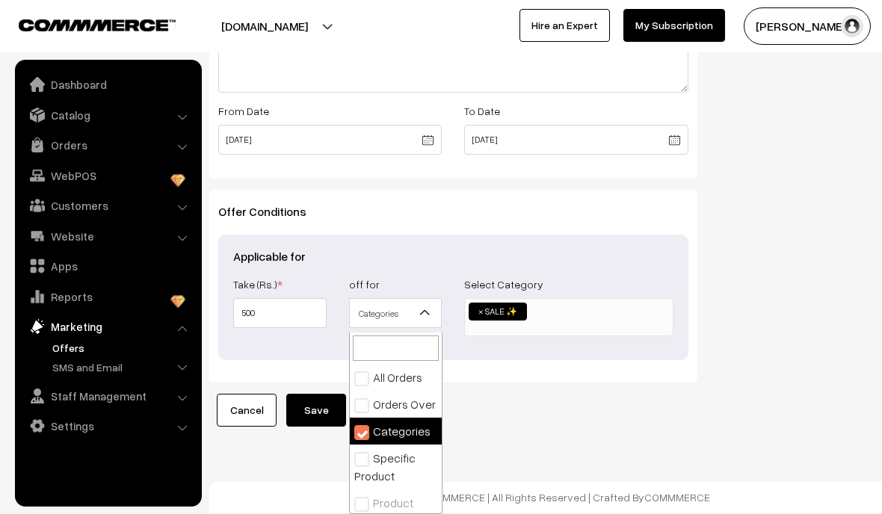
scroll to position [0, 0]
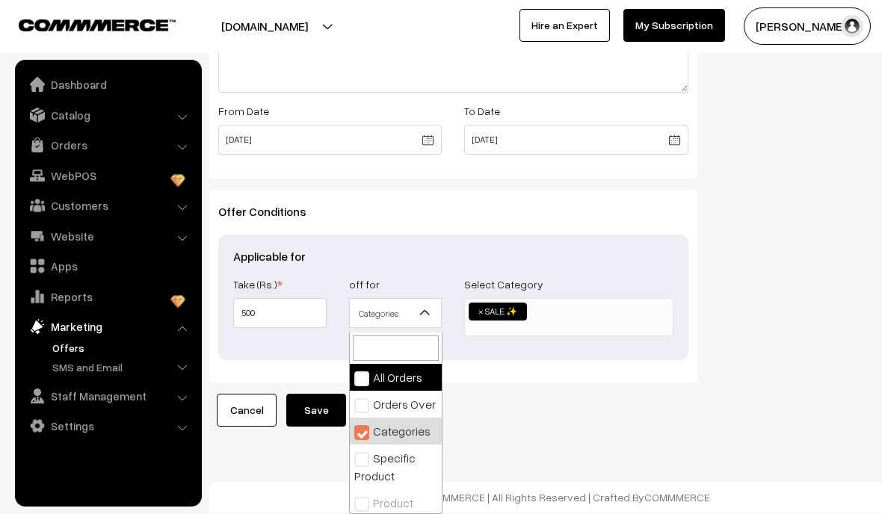
select select "1"
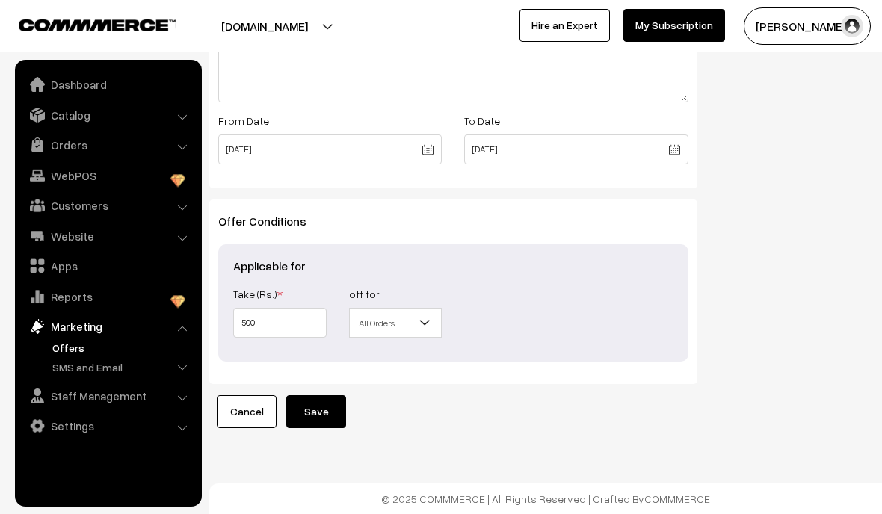
click at [330, 398] on button "Save" at bounding box center [316, 411] width 60 height 33
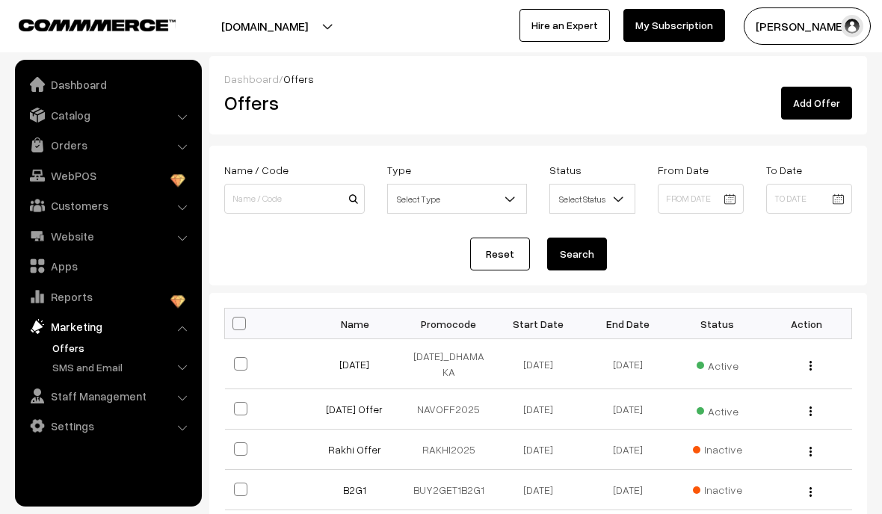
click at [369, 412] on link "[DATE] Offer" at bounding box center [354, 409] width 57 height 13
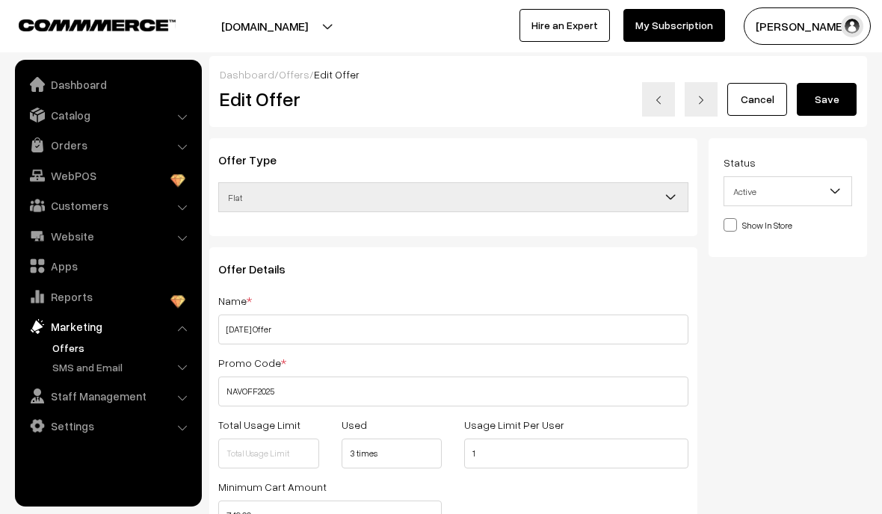
click at [833, 186] on b at bounding box center [834, 191] width 15 height 15
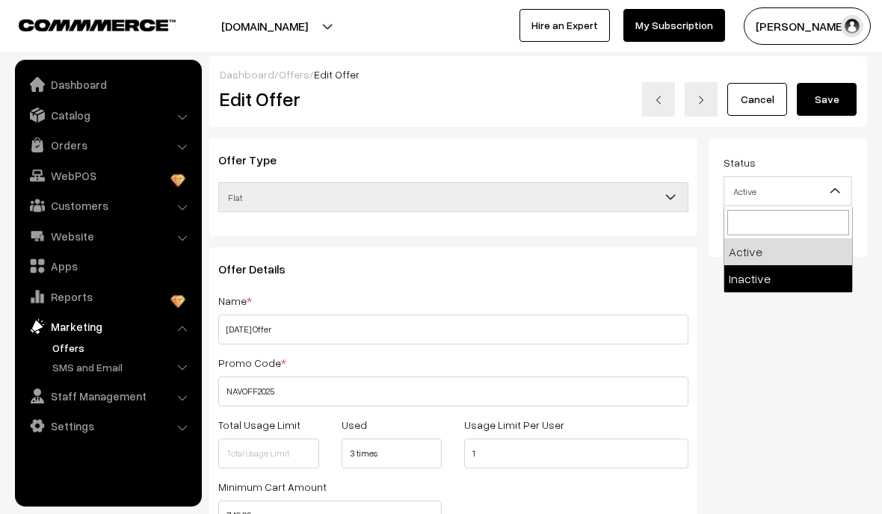
select select "2"
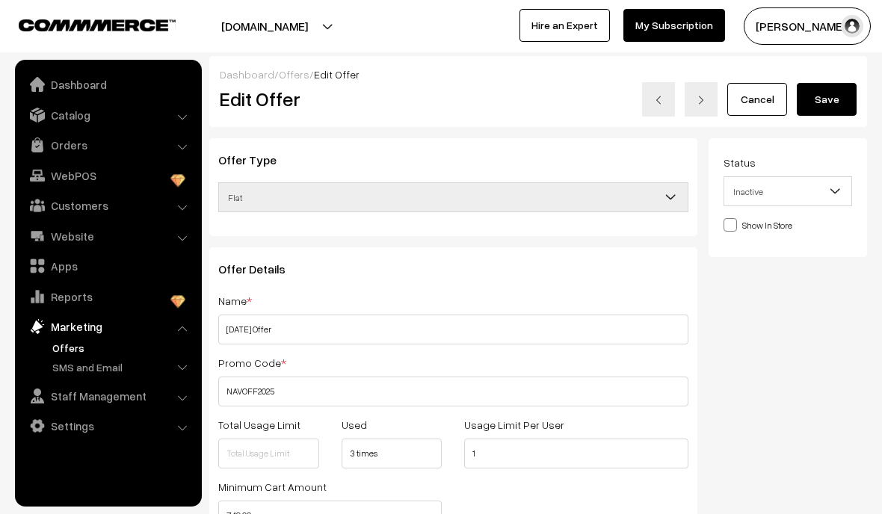
click at [842, 108] on button "Save" at bounding box center [827, 99] width 60 height 33
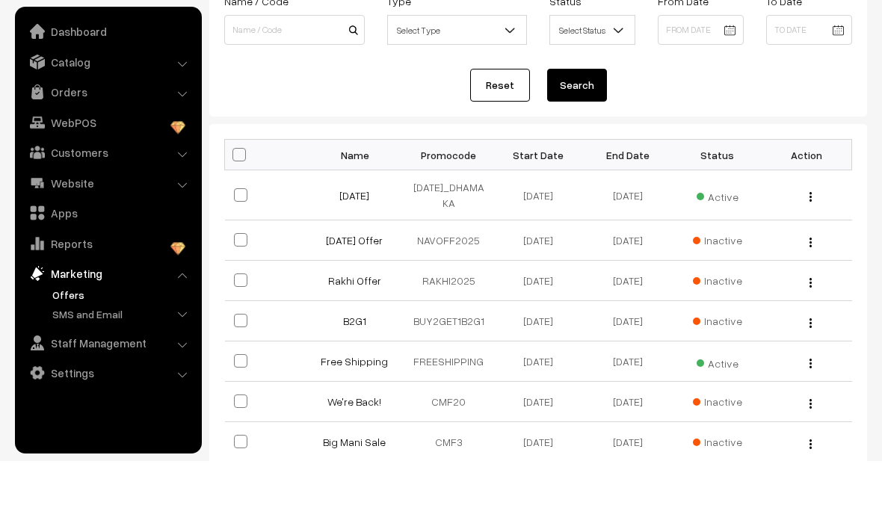
scroll to position [126, 0]
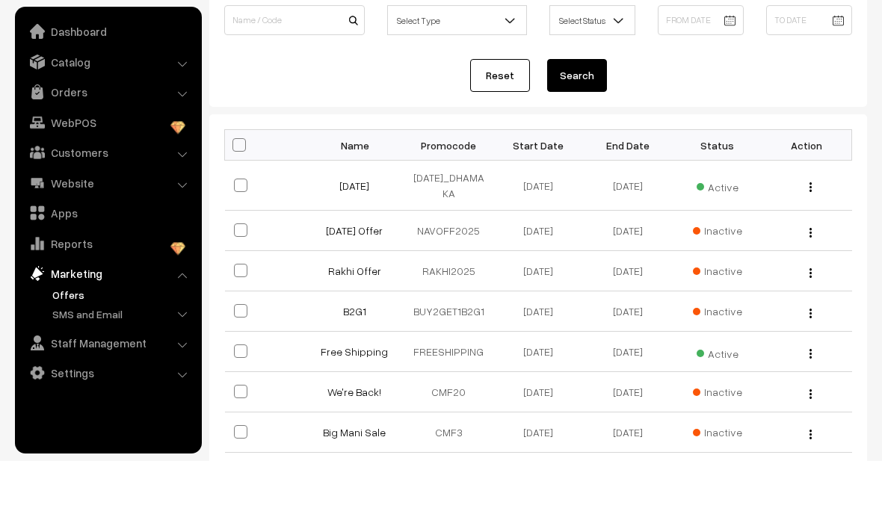
click at [359, 398] on link "Free Shipping" at bounding box center [354, 404] width 67 height 13
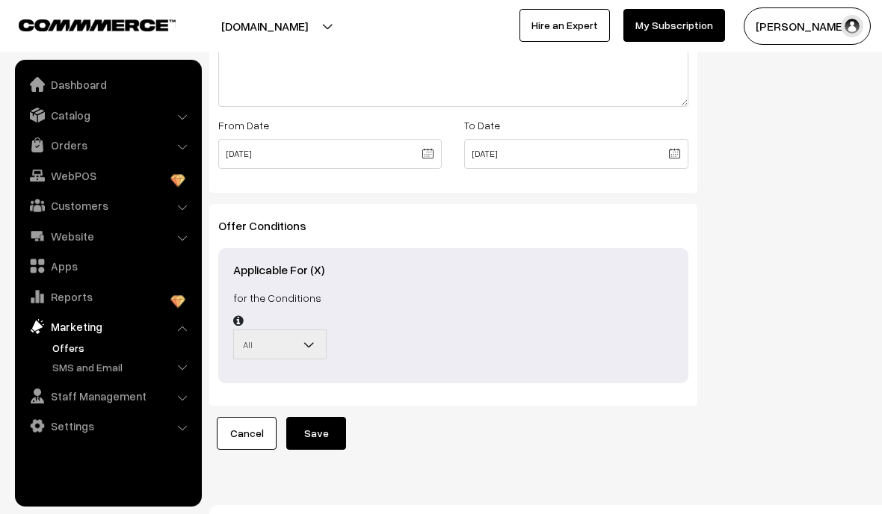
scroll to position [593, 0]
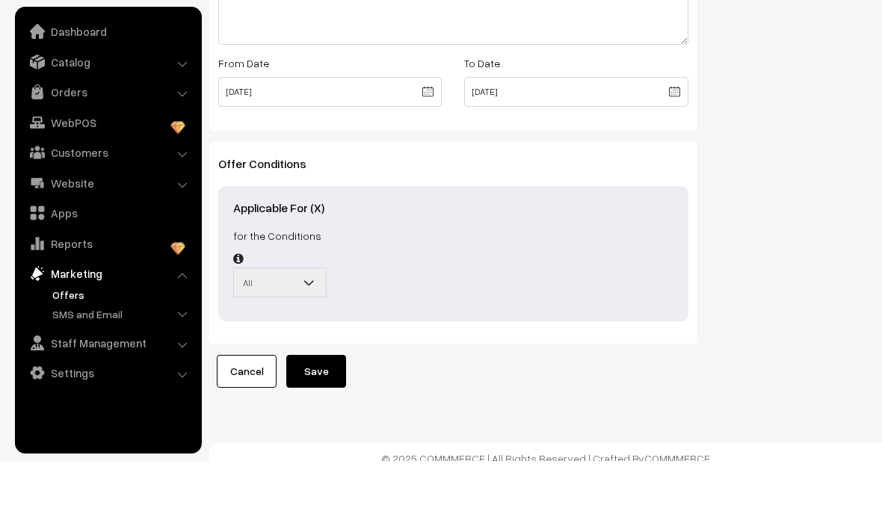
click at [307, 328] on b at bounding box center [309, 335] width 15 height 15
click at [315, 321] on span at bounding box center [315, 339] width 15 height 37
click at [244, 306] on icon at bounding box center [238, 312] width 10 height 12
click at [249, 408] on link "Cancel" at bounding box center [247, 424] width 60 height 33
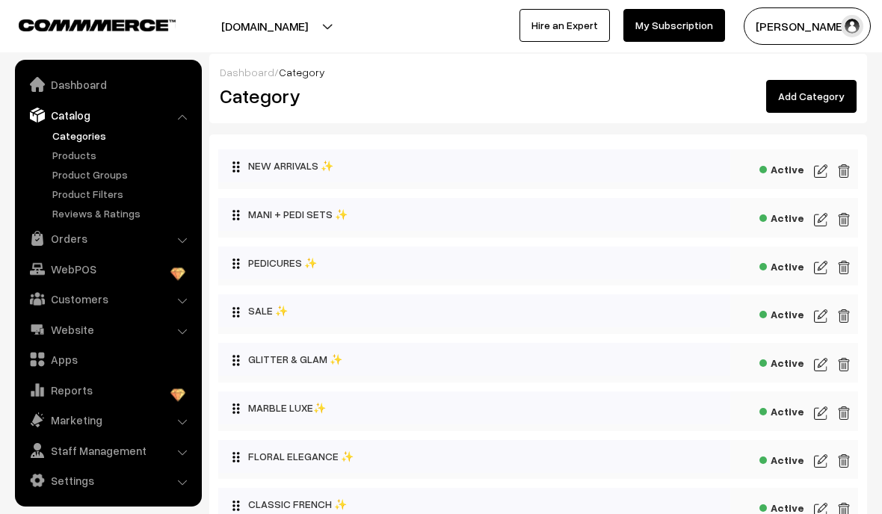
scroll to position [22, 0]
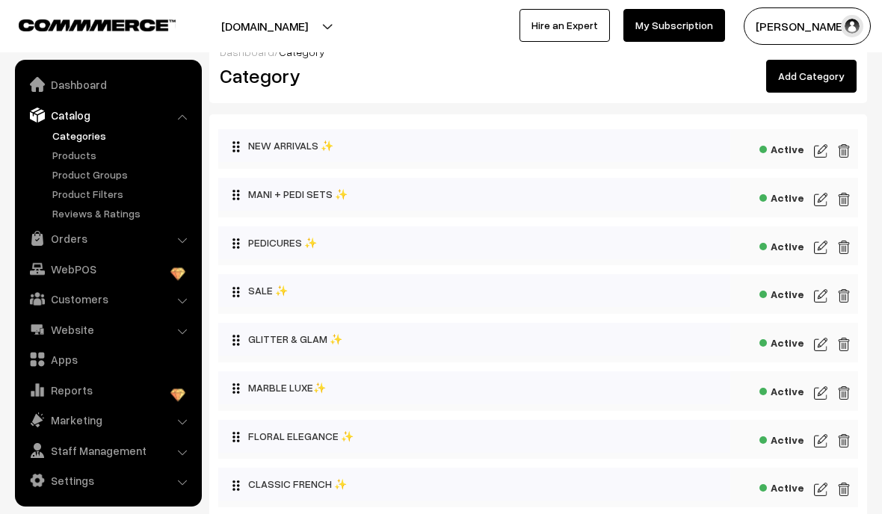
click at [819, 297] on img at bounding box center [820, 296] width 13 height 18
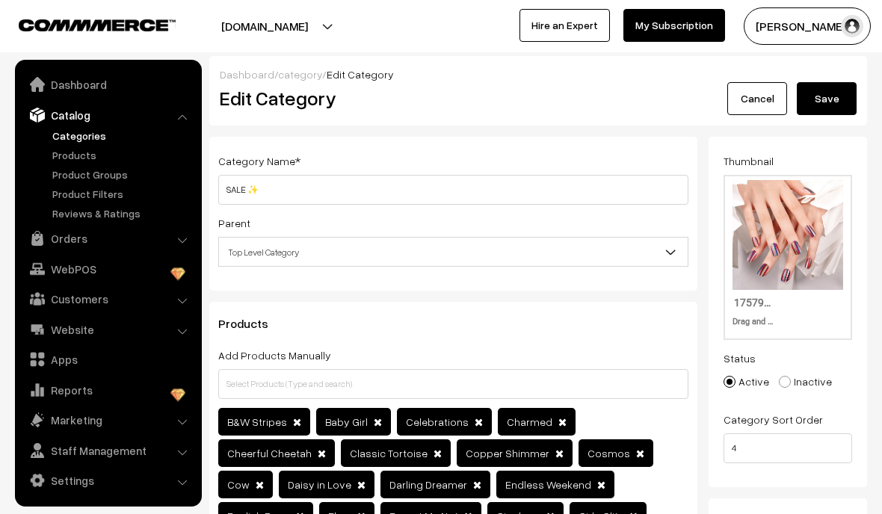
click at [783, 388] on span at bounding box center [785, 382] width 12 height 12
click at [781, 376] on input "Inactive" at bounding box center [776, 371] width 10 height 10
radio input "true"
click at [846, 102] on button "Save" at bounding box center [827, 98] width 60 height 33
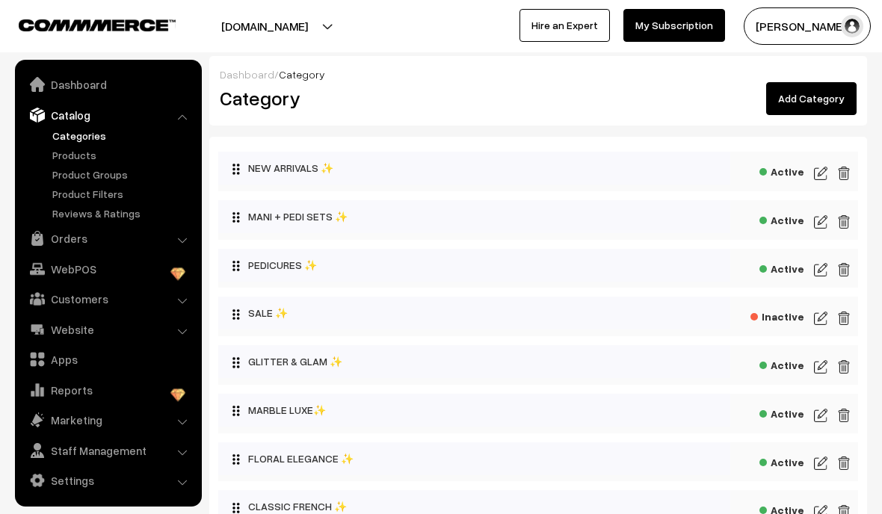
click at [106, 87] on link "Dashboard" at bounding box center [108, 84] width 178 height 27
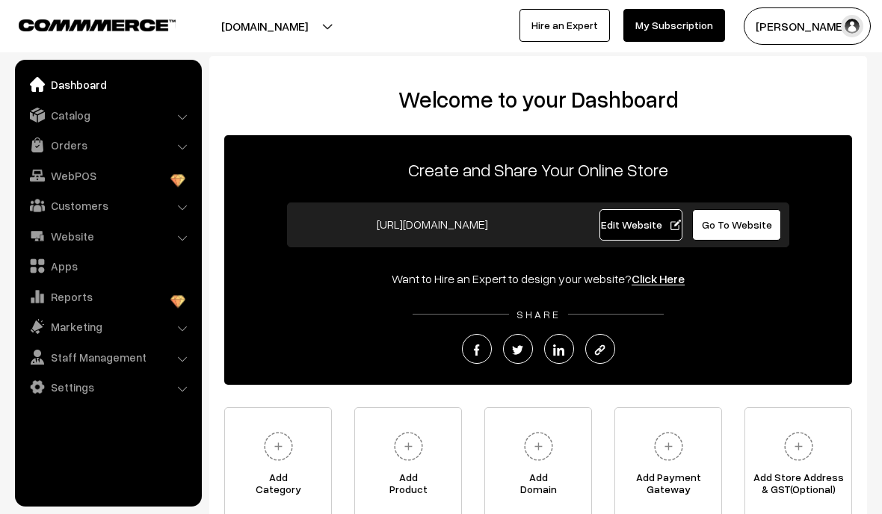
click at [650, 226] on span "Edit Website" at bounding box center [641, 224] width 80 height 13
